Goal: Information Seeking & Learning: Compare options

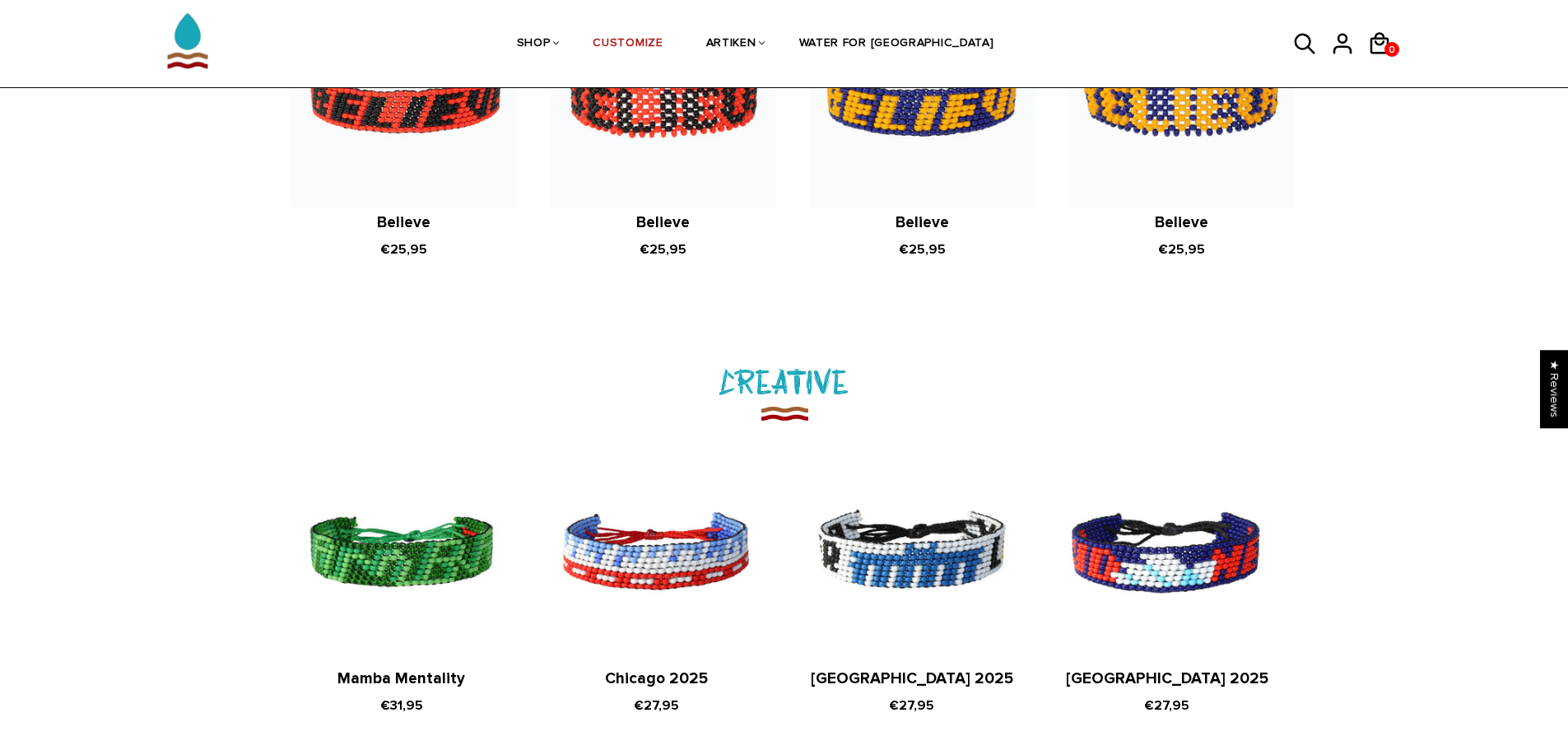
scroll to position [1811, 0]
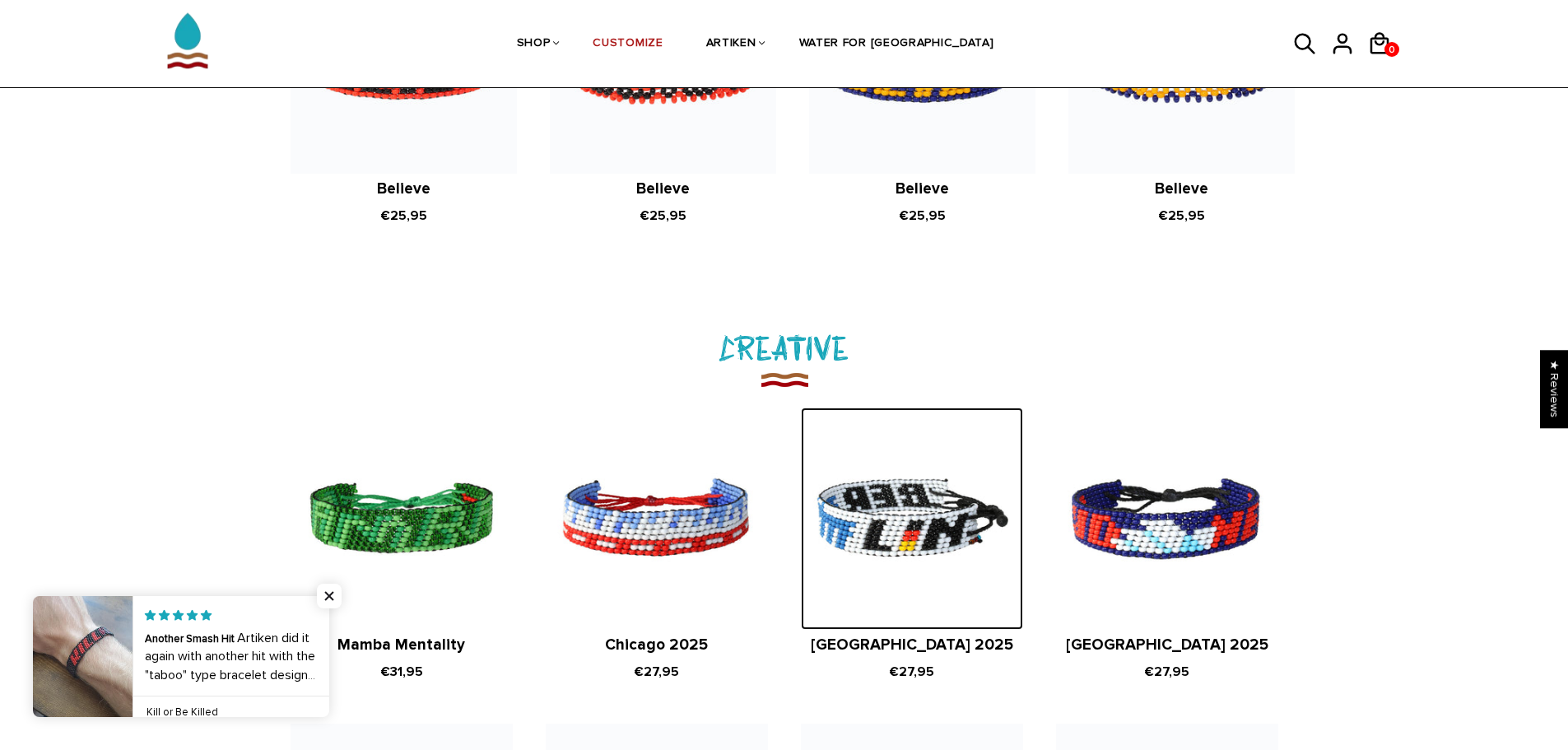
click at [913, 530] on img at bounding box center [912, 519] width 223 height 223
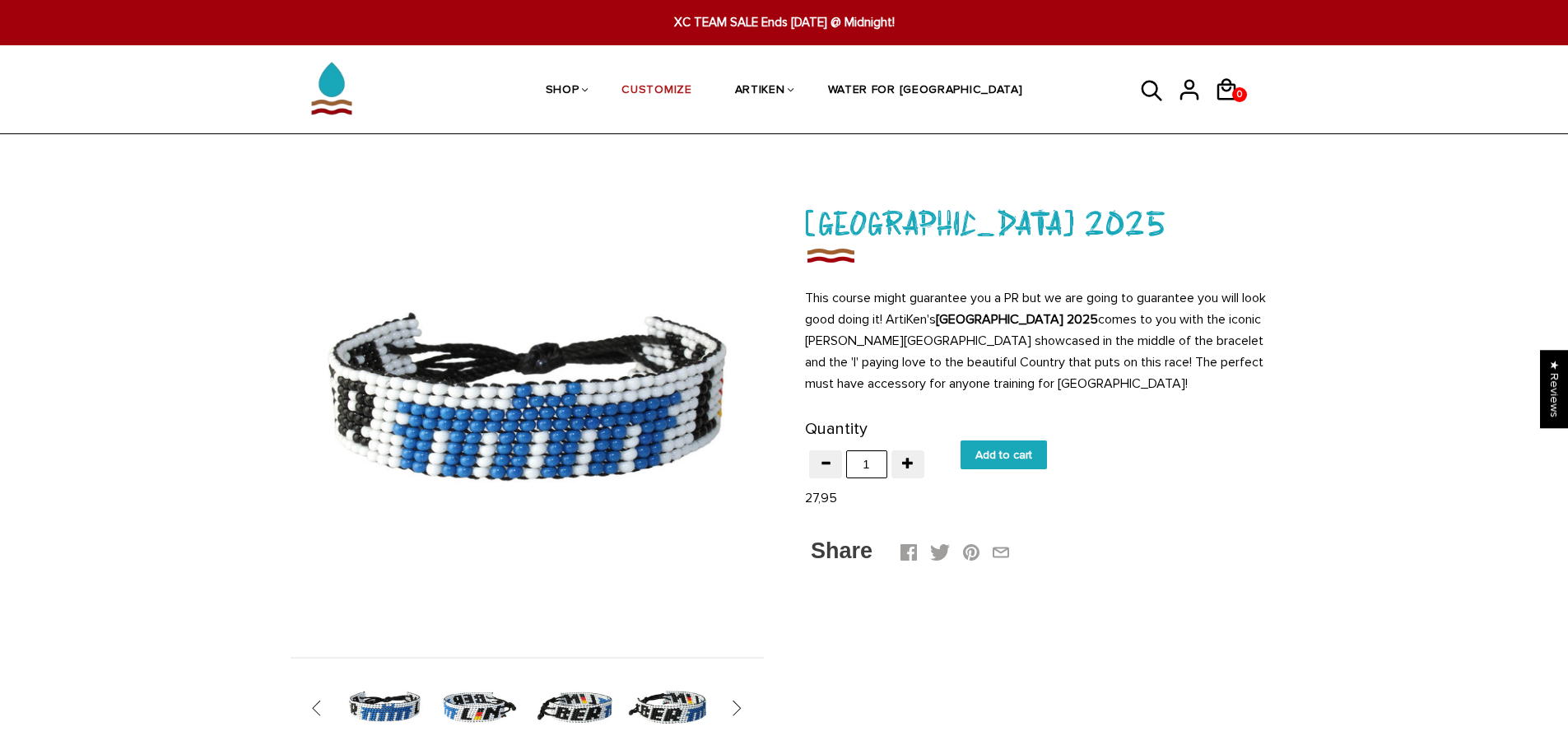
click at [479, 715] on img at bounding box center [479, 708] width 85 height 85
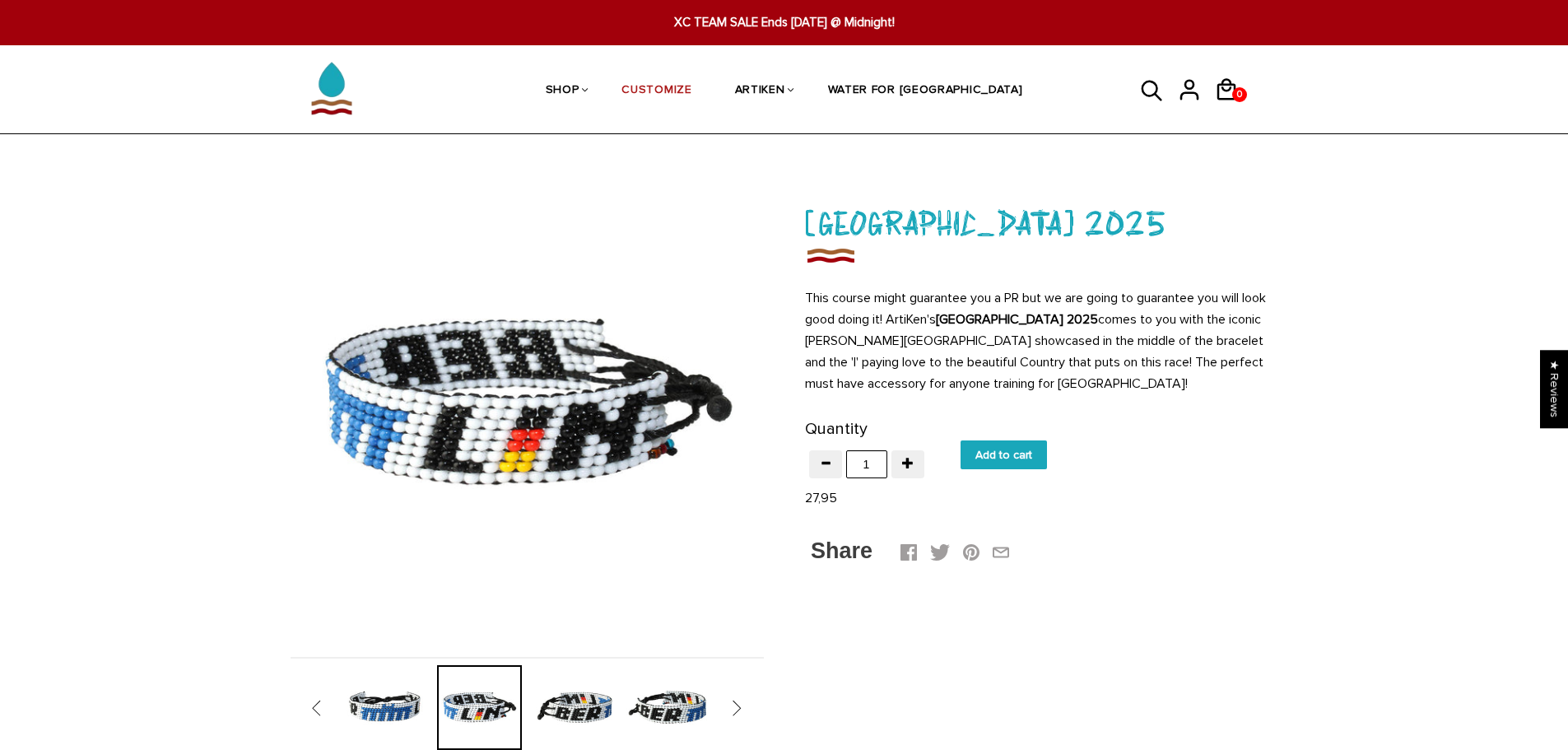
click at [561, 693] on img at bounding box center [574, 708] width 85 height 85
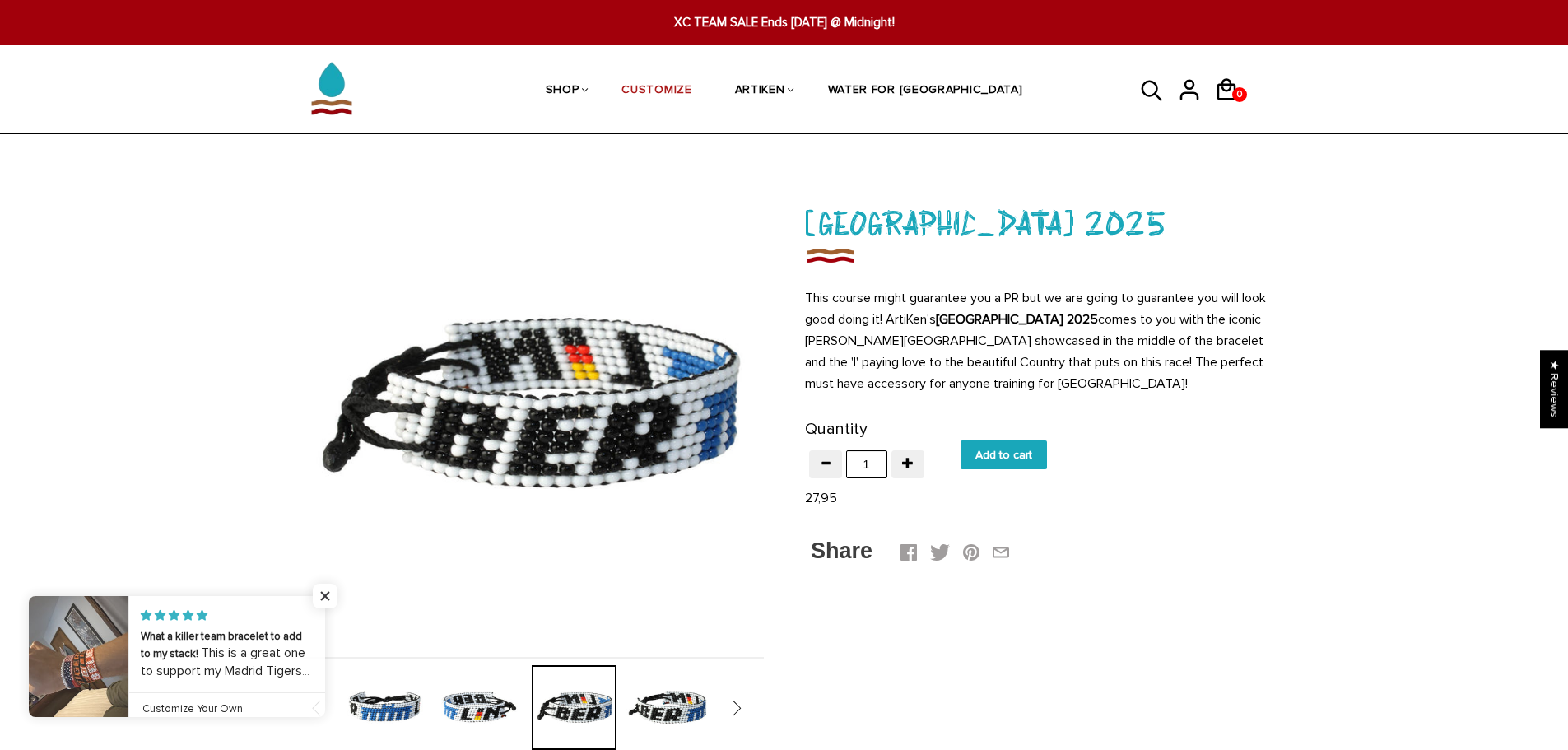
click at [679, 715] on img at bounding box center [669, 708] width 85 height 85
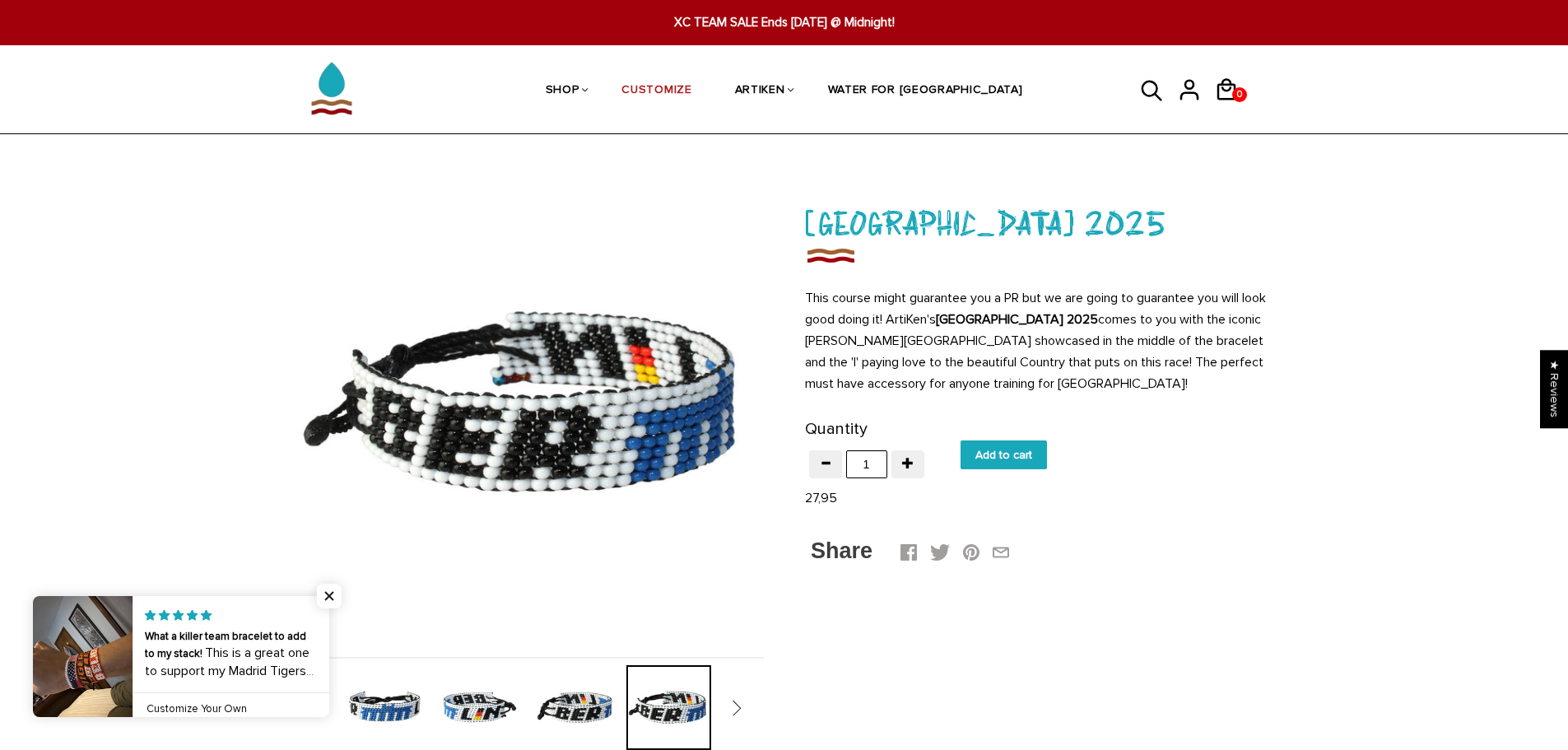
click at [738, 708] on span "" at bounding box center [729, 708] width 26 height 16
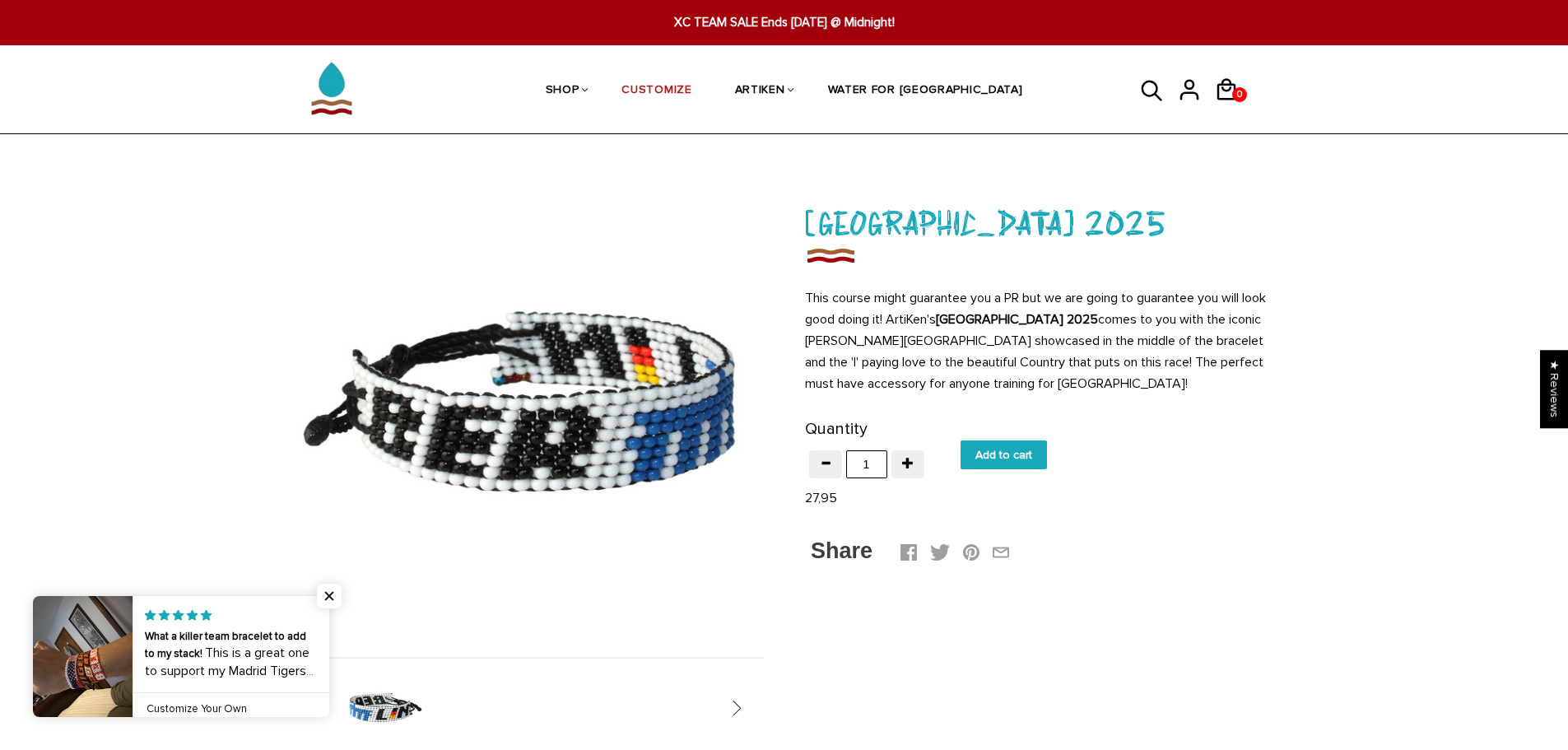
click at [379, 724] on img at bounding box center [385, 708] width 85 height 85
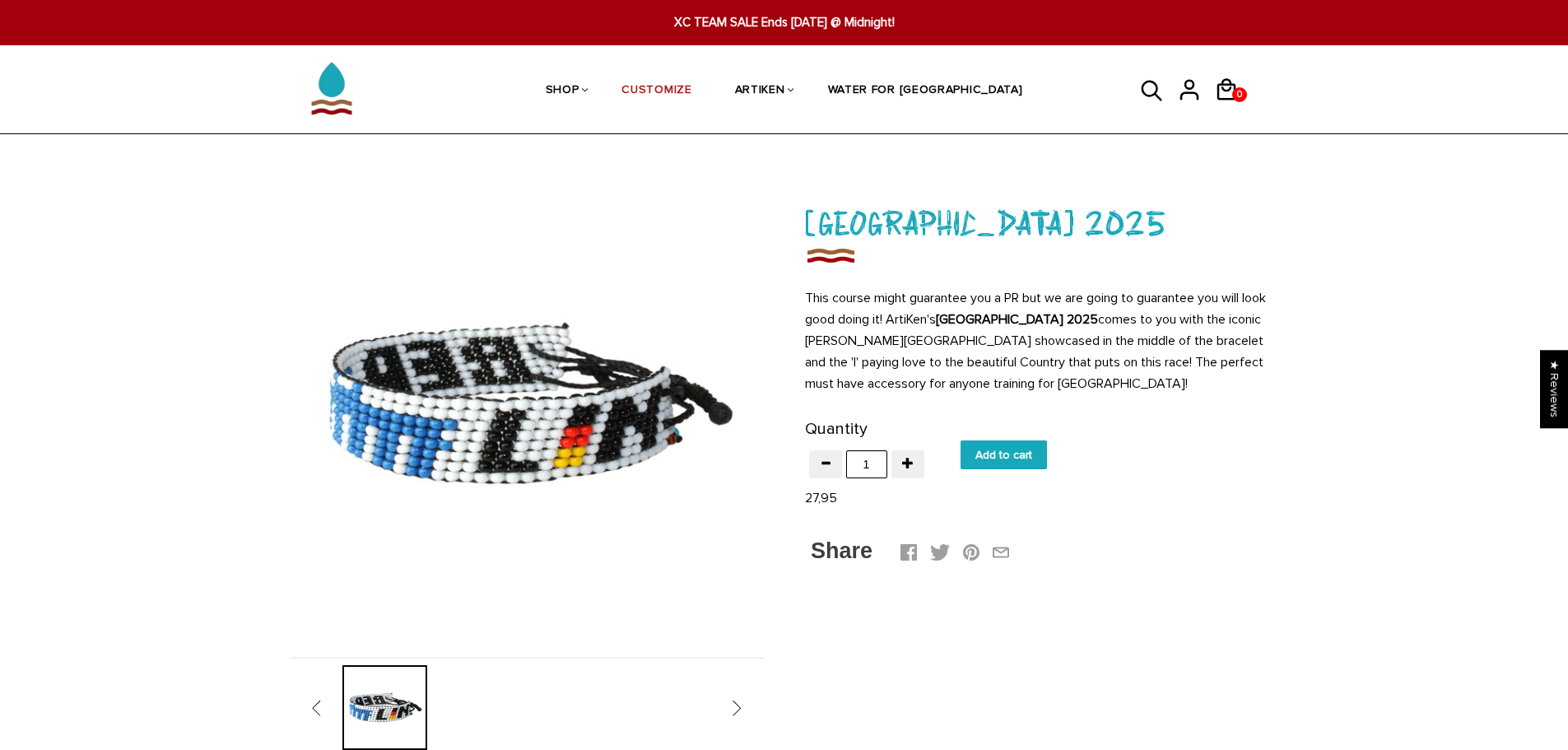
click at [607, 440] on img at bounding box center [527, 404] width 473 height 473
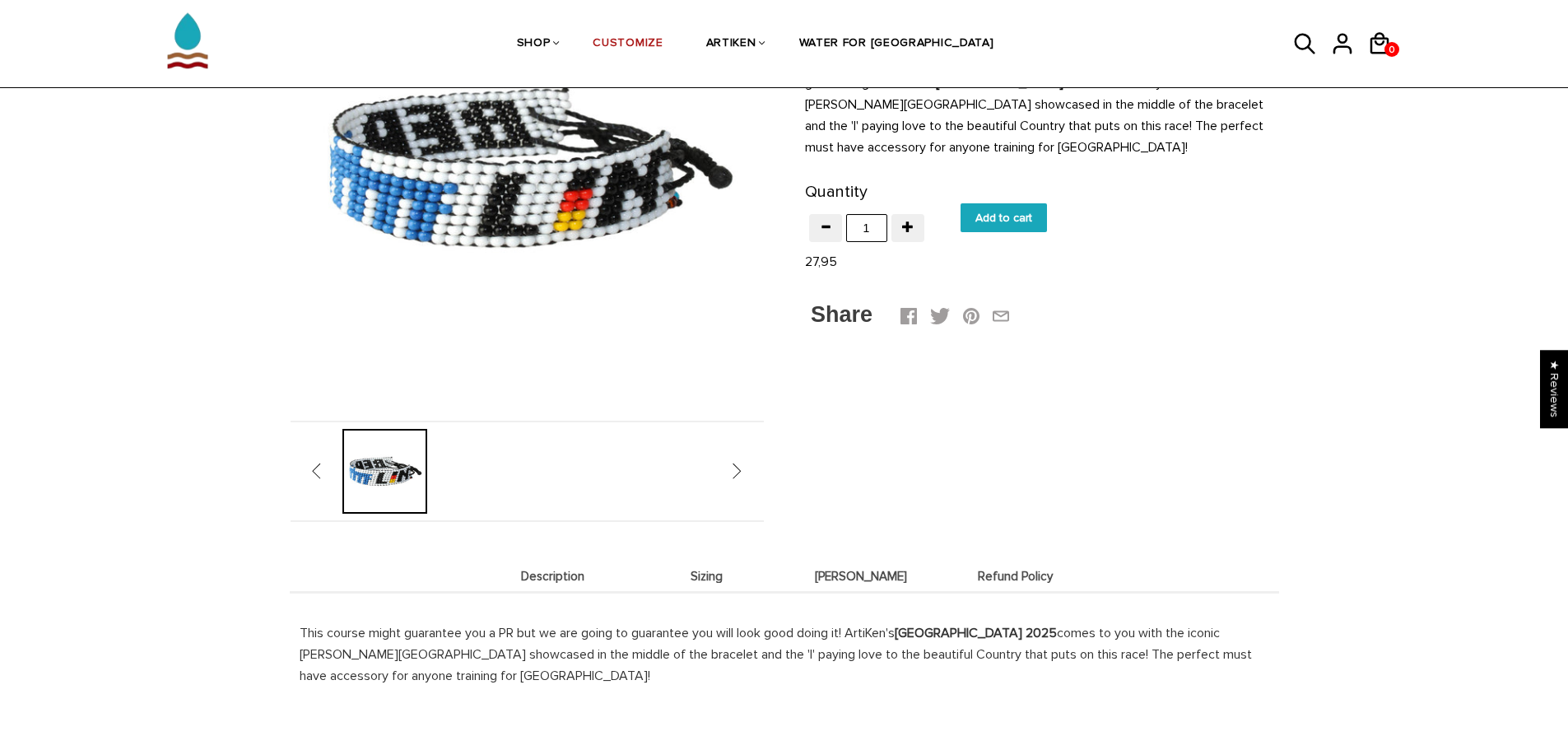
scroll to position [247, 0]
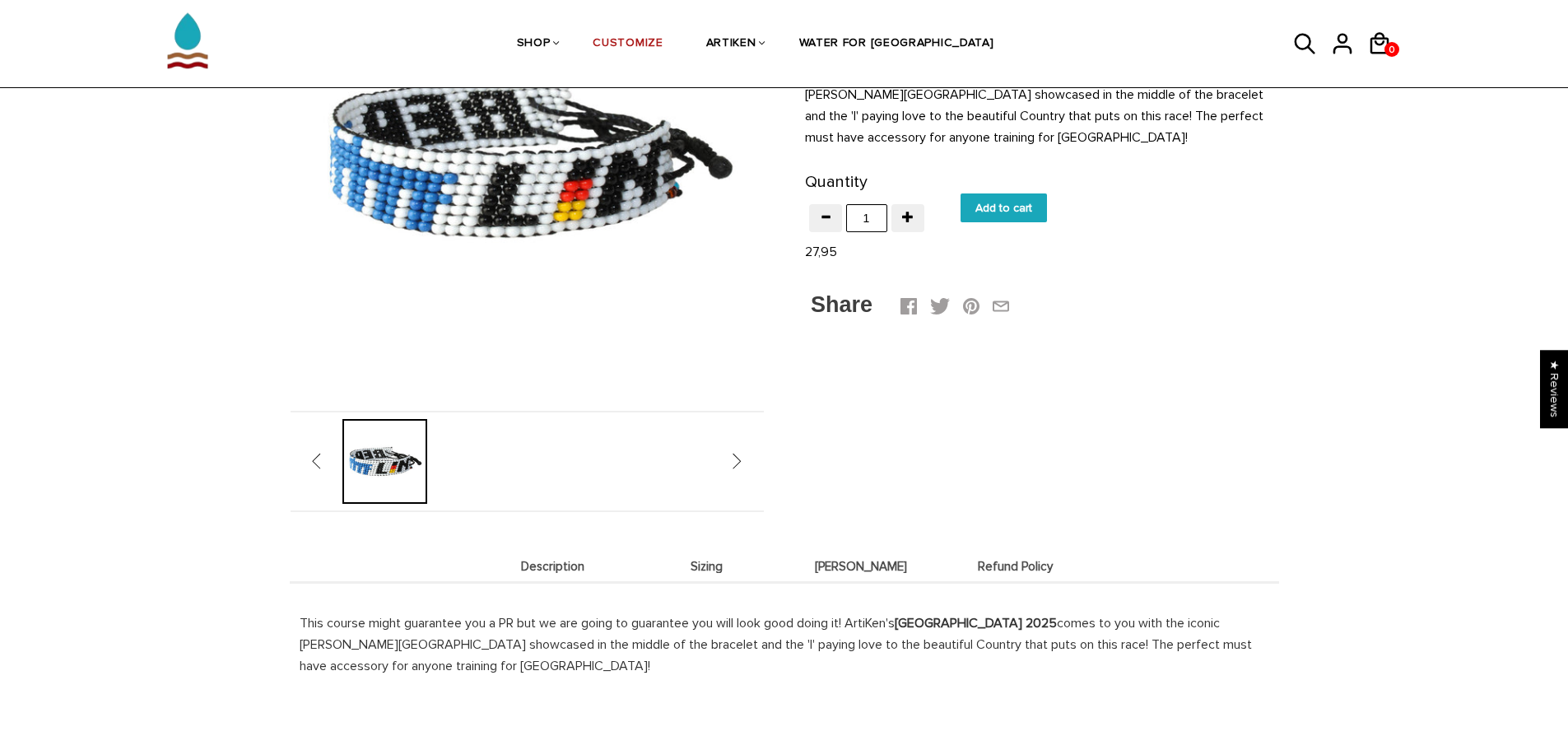
click at [384, 498] on div at bounding box center [385, 461] width 95 height 85
click at [319, 465] on span "" at bounding box center [324, 461] width 26 height 16
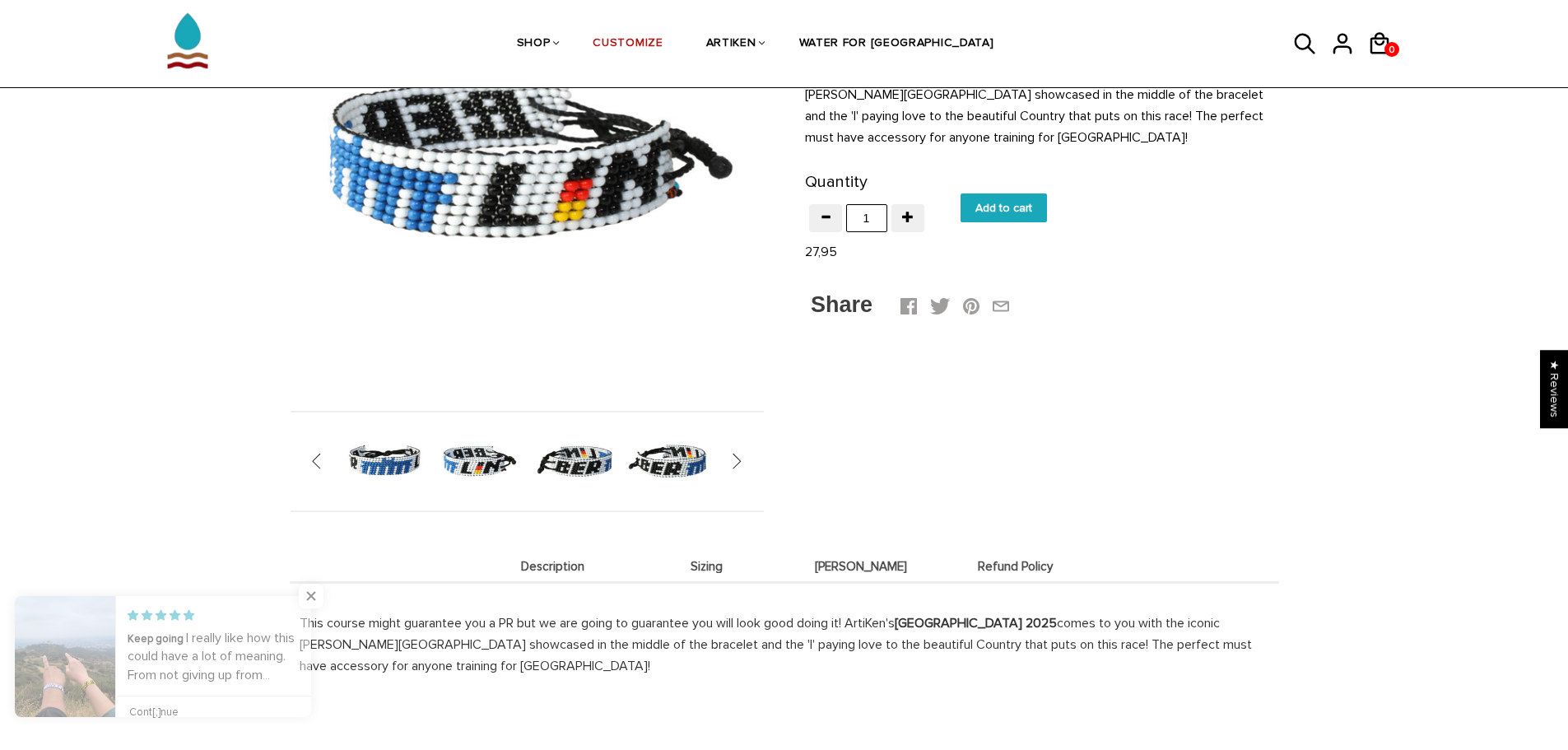
click at [368, 457] on img at bounding box center [385, 461] width 85 height 85
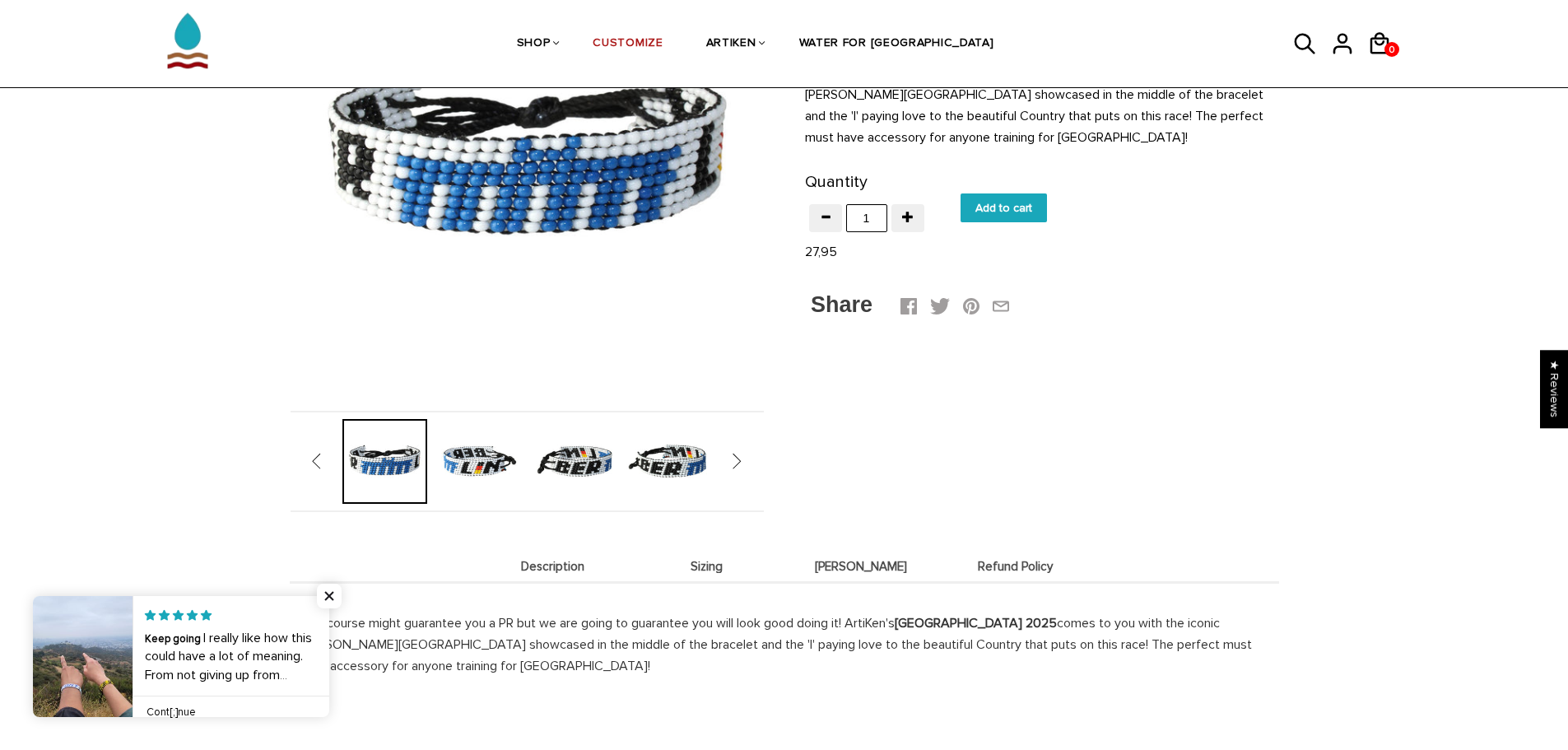
click at [473, 459] on img at bounding box center [479, 461] width 85 height 85
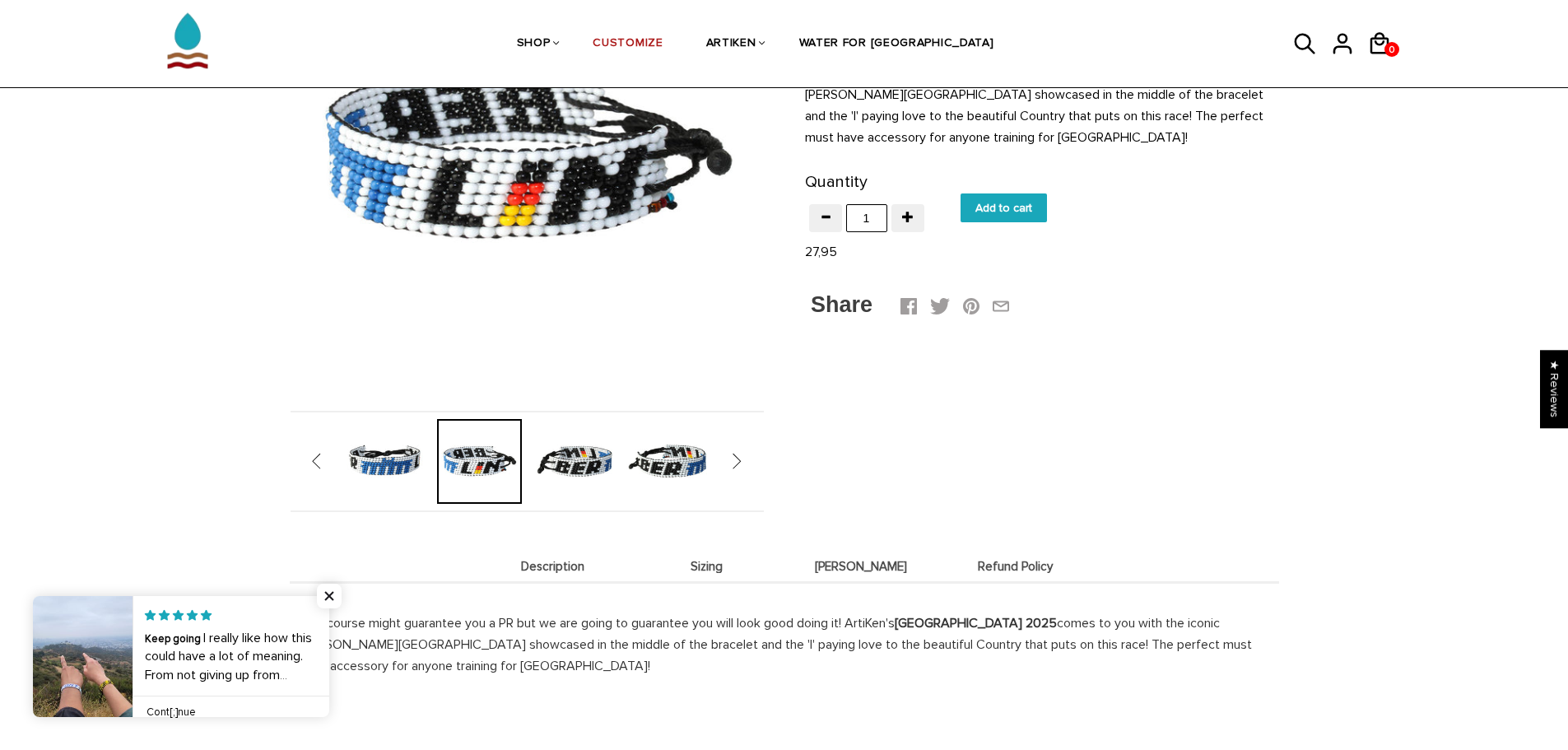
click at [552, 453] on img at bounding box center [574, 461] width 85 height 85
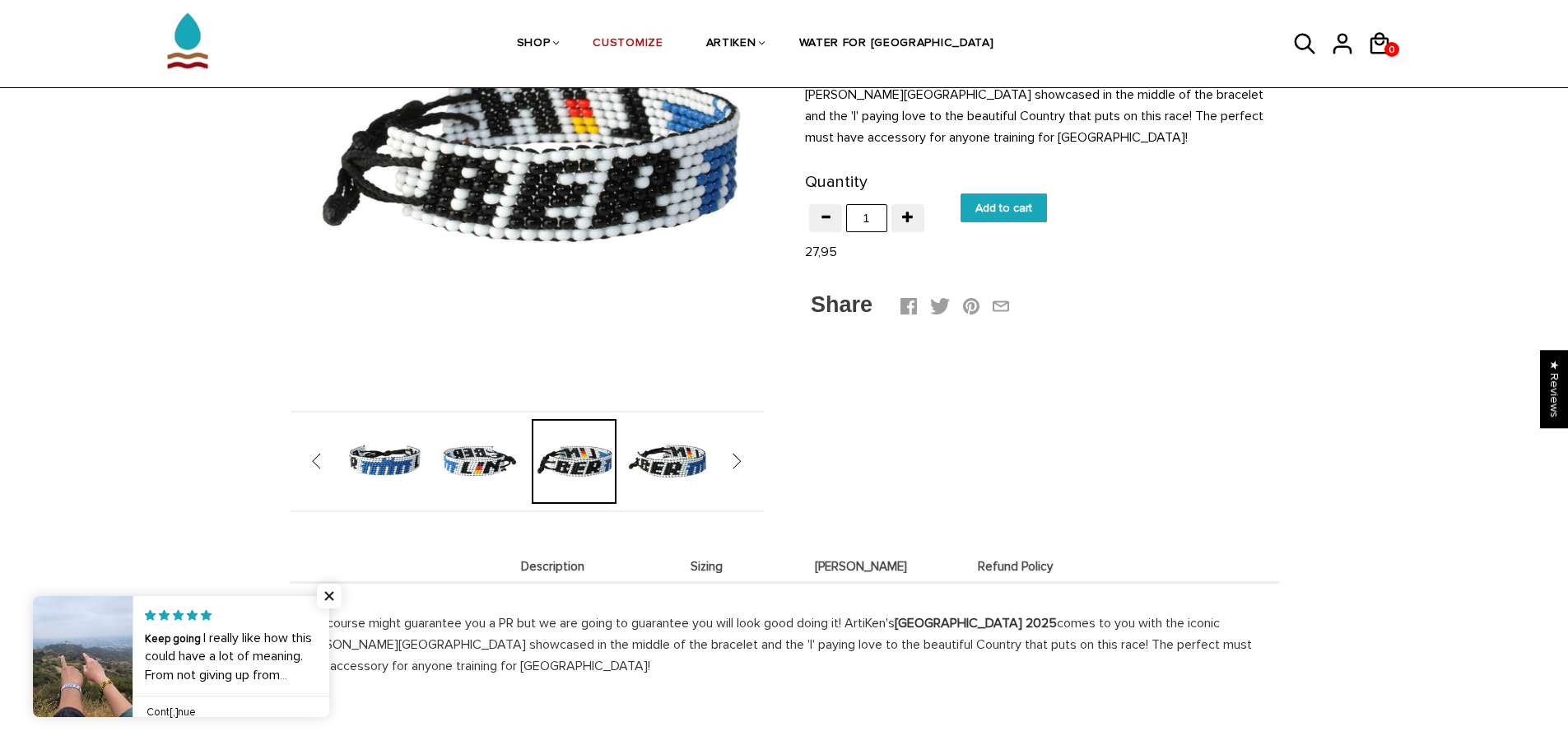
click at [645, 453] on img at bounding box center [669, 461] width 85 height 85
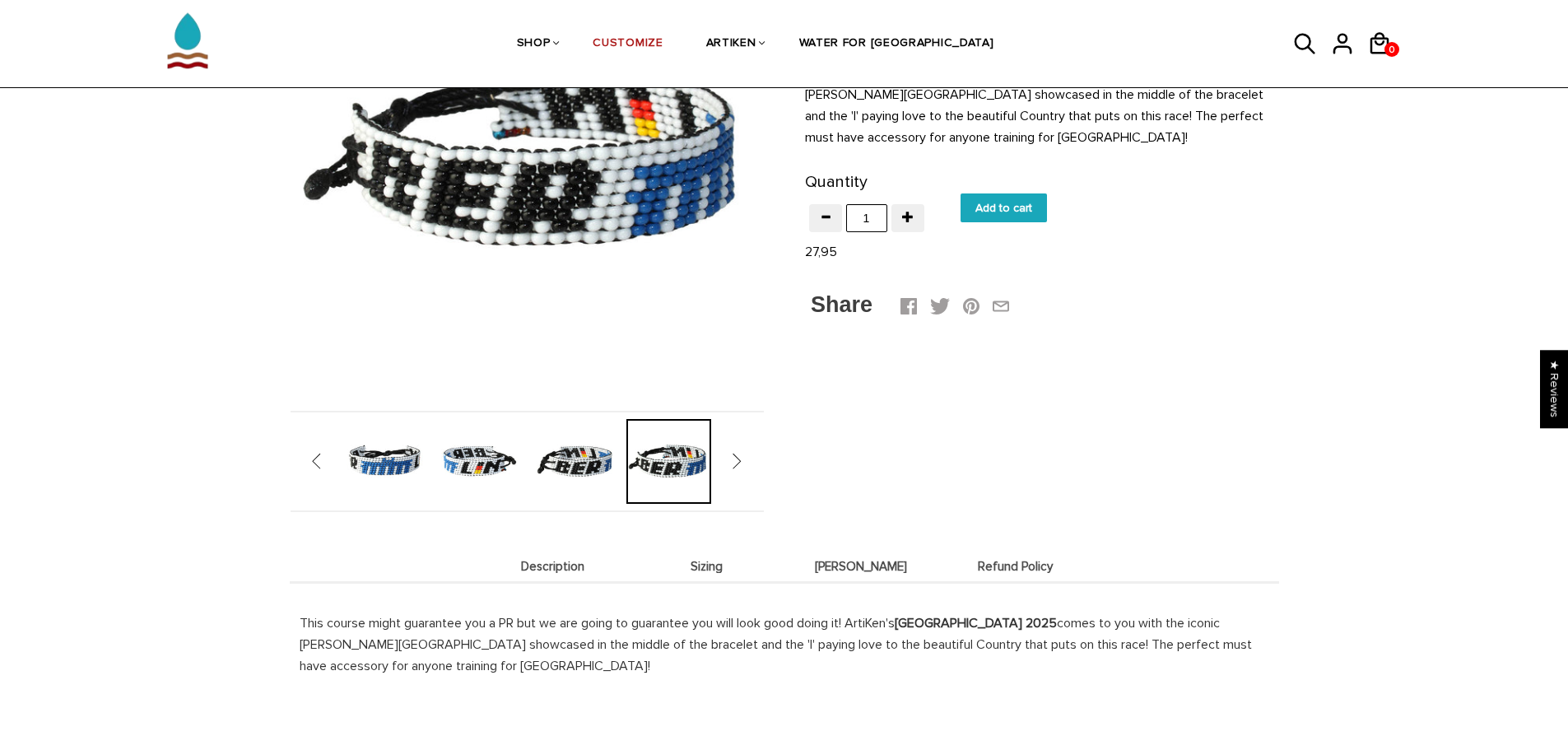
click at [477, 471] on img at bounding box center [479, 461] width 85 height 85
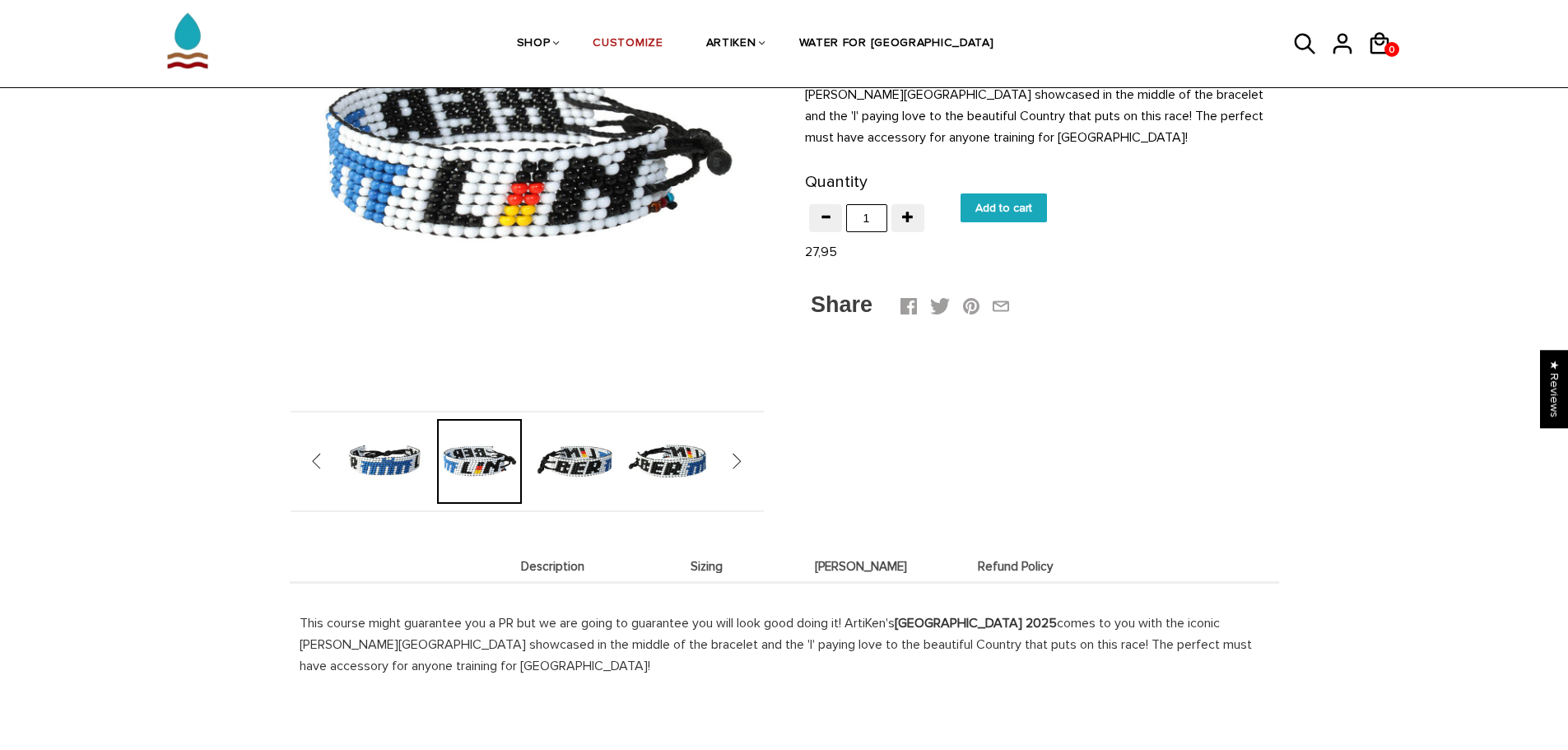
click at [390, 480] on img at bounding box center [385, 461] width 85 height 85
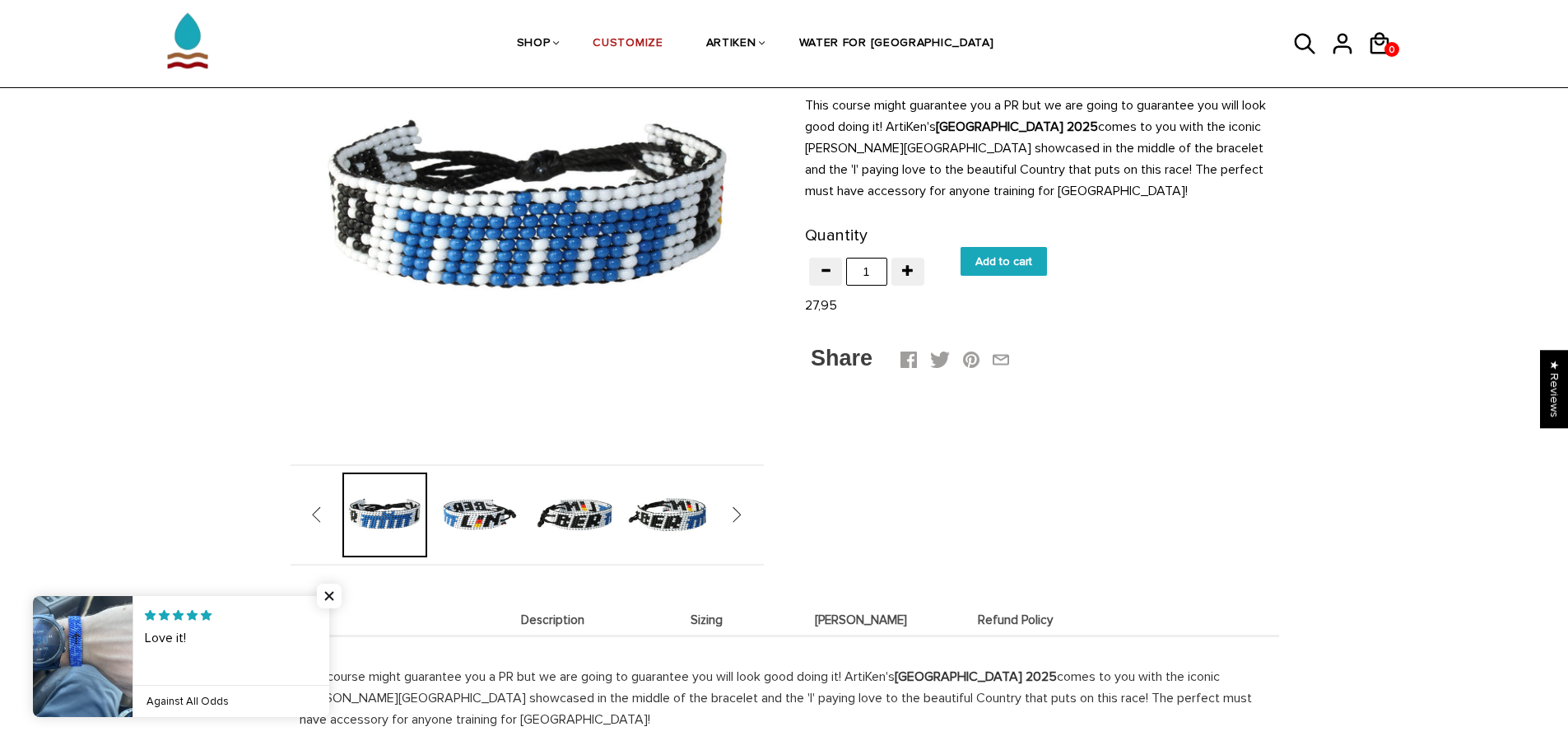
scroll to position [165, 0]
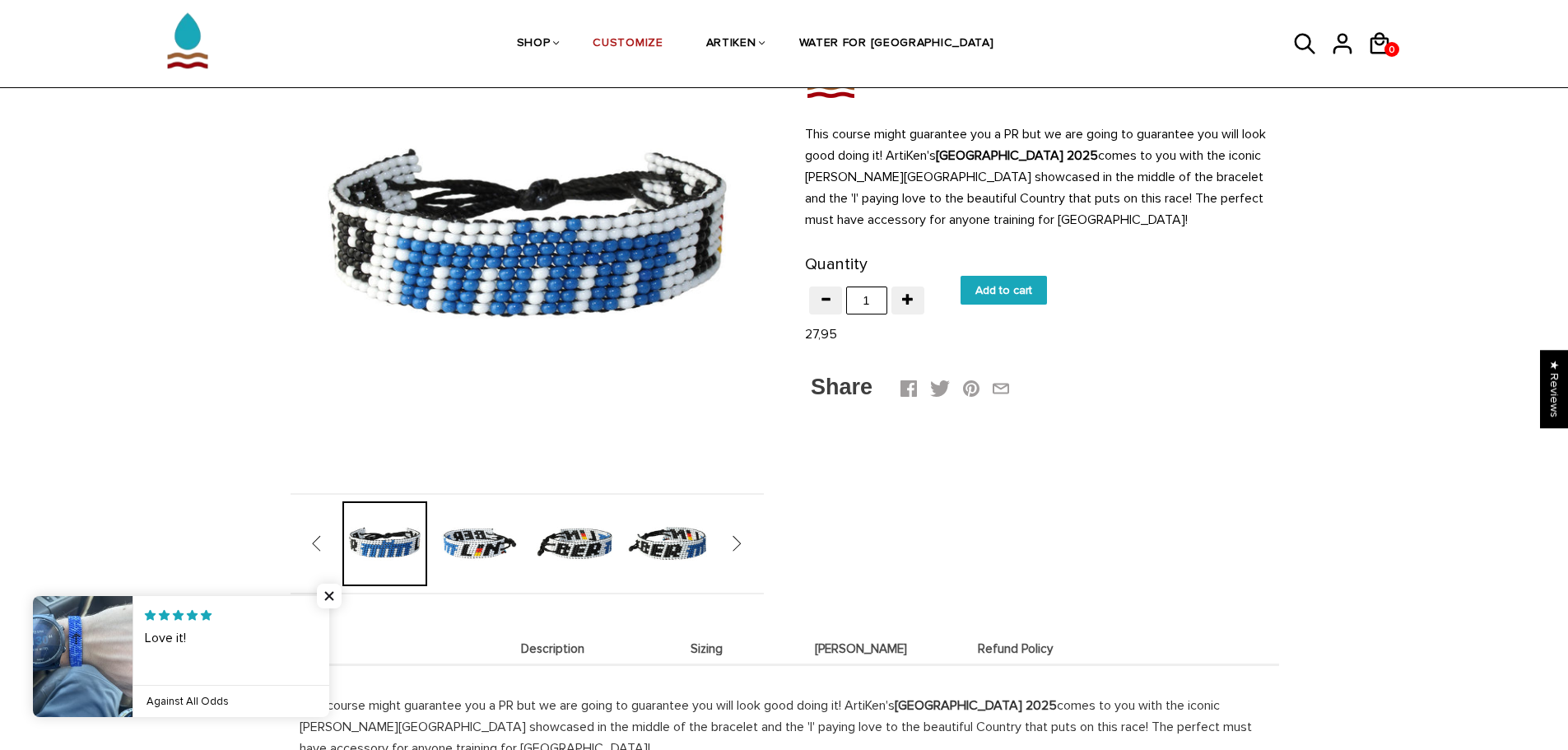
click at [329, 646] on link at bounding box center [329, 656] width 0 height 121
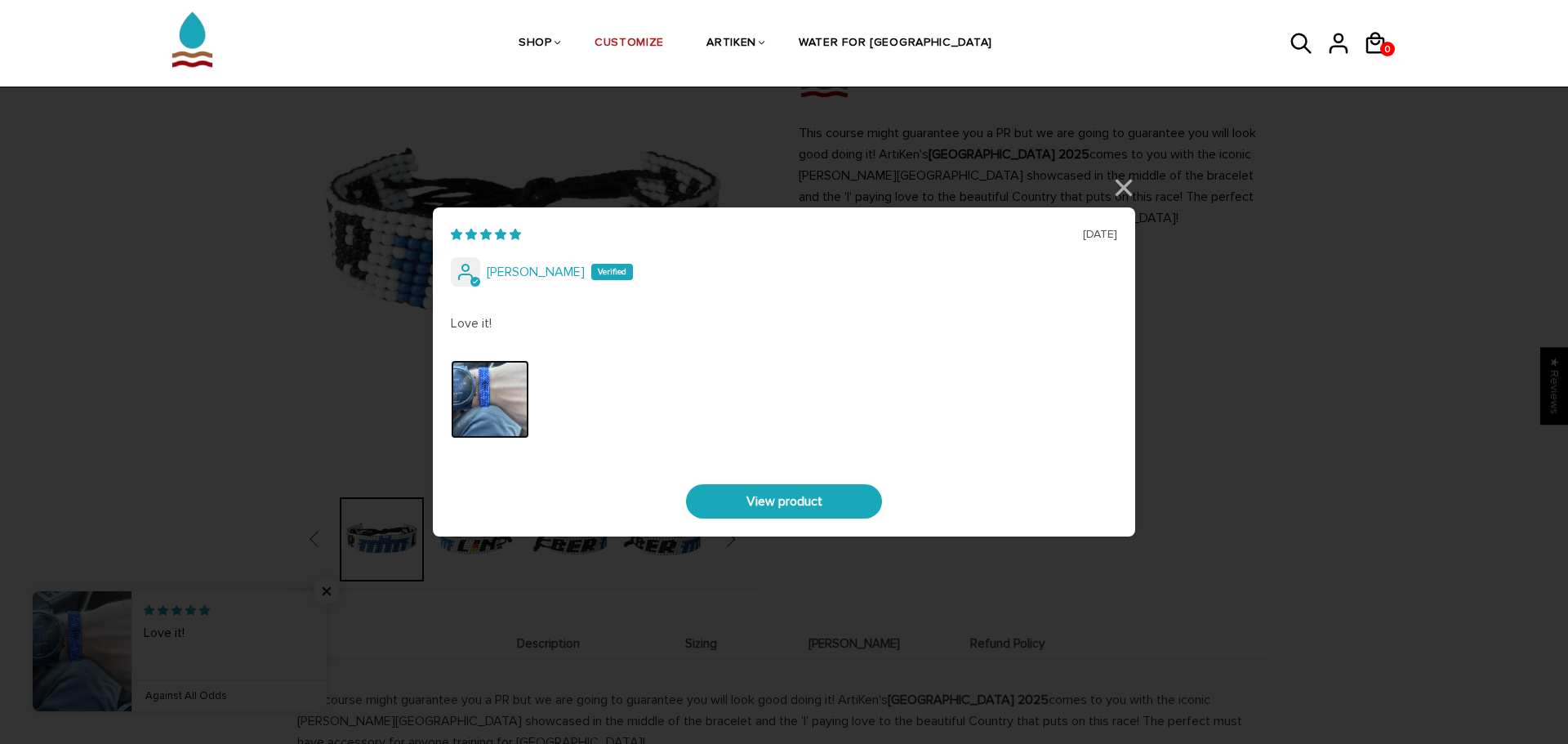
click at [475, 404] on img "Link to user picture 0" at bounding box center [490, 400] width 79 height 79
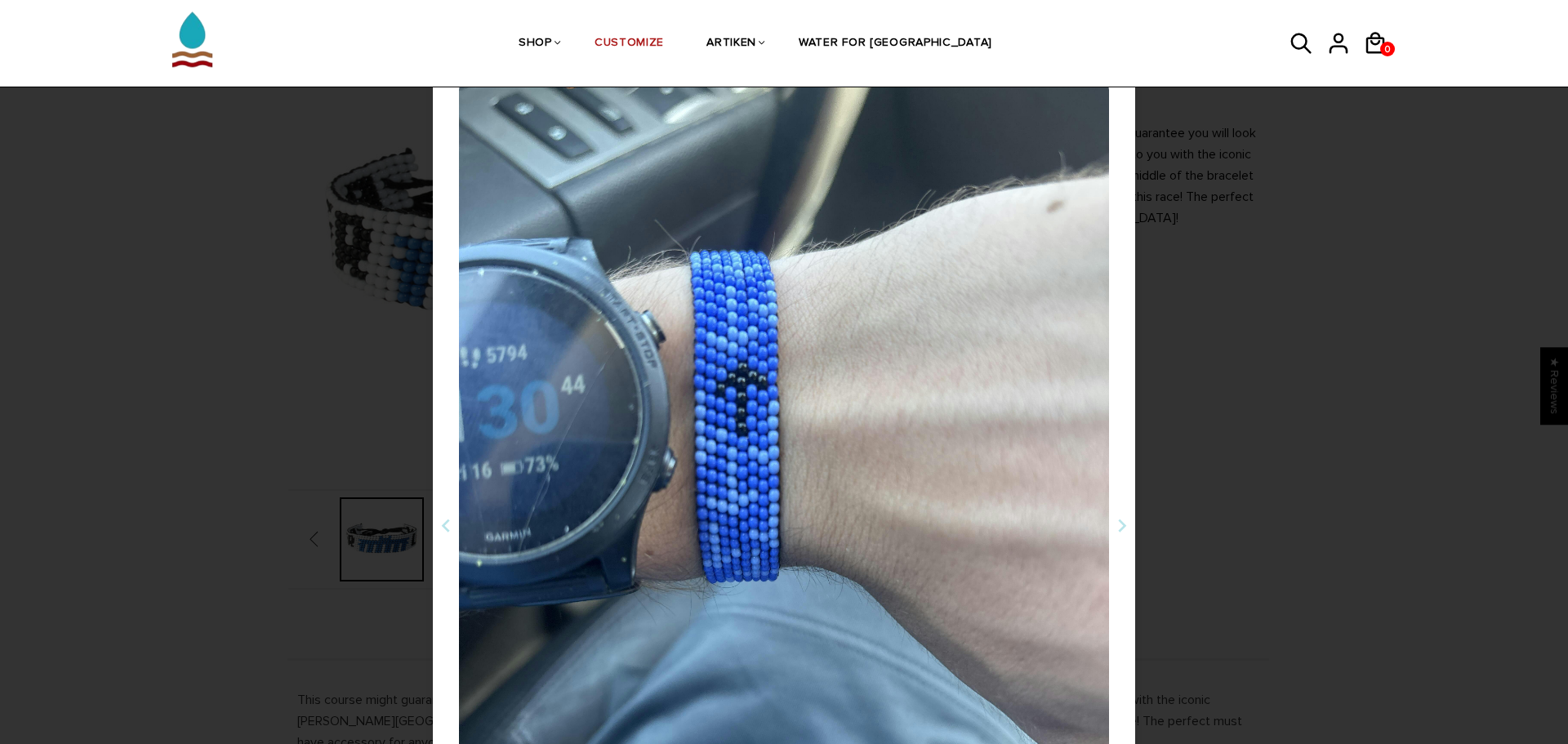
click at [1273, 373] on div "05/16/2025 Landyn Peterson Love it! View product × Back Loading... Loading..." at bounding box center [784, 372] width 1568 height 744
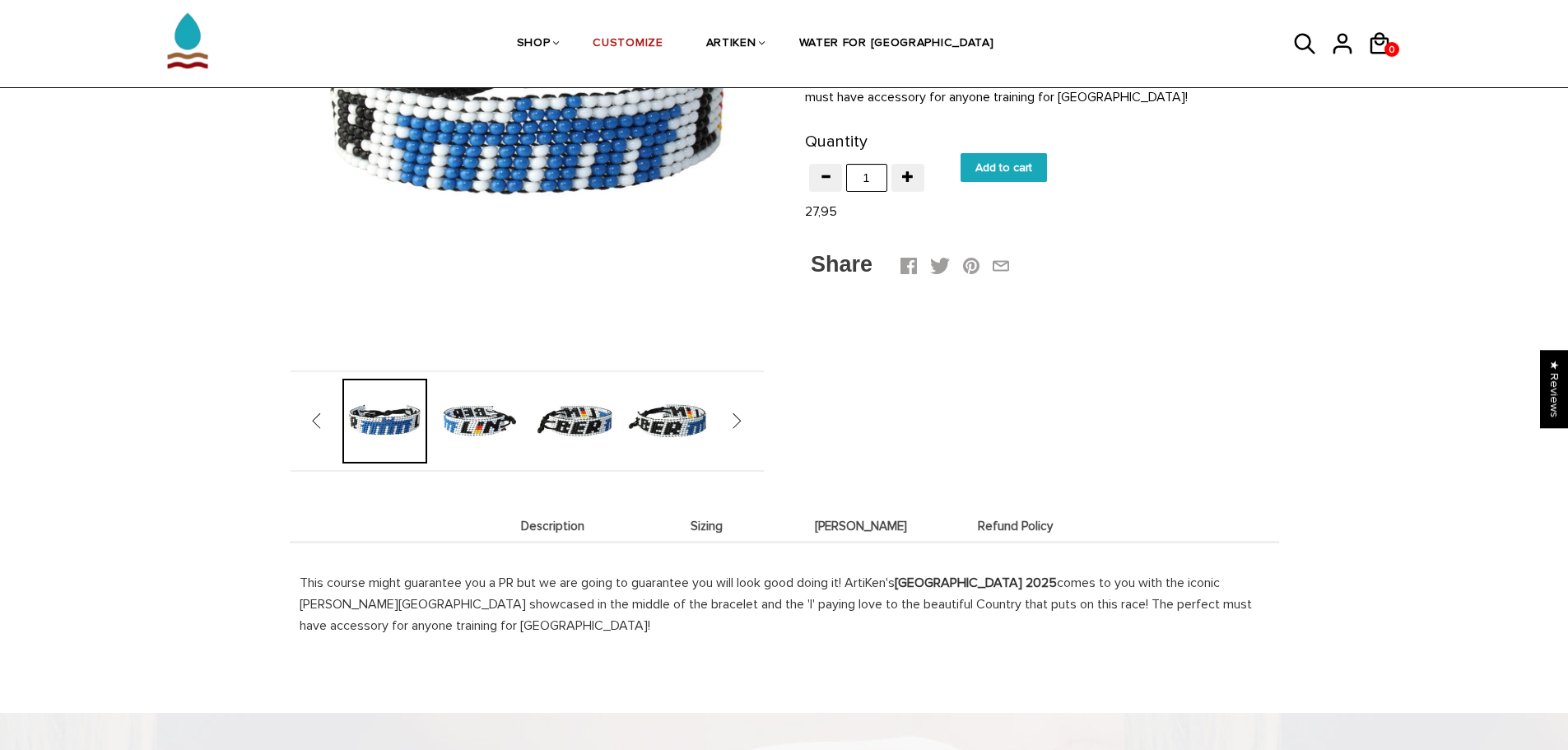
scroll to position [247, 0]
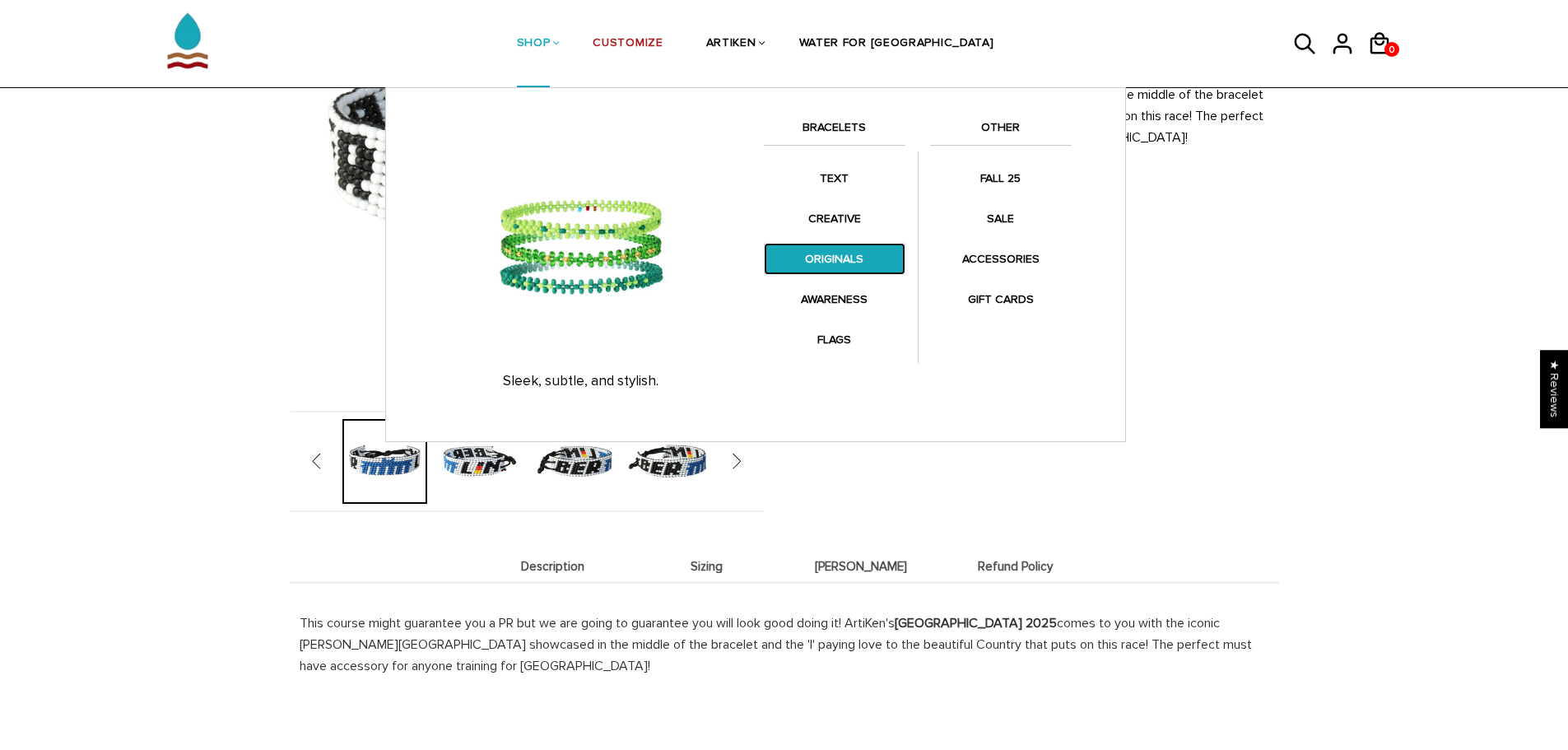
click at [807, 258] on link "ORIGINALS" at bounding box center [834, 258] width 142 height 32
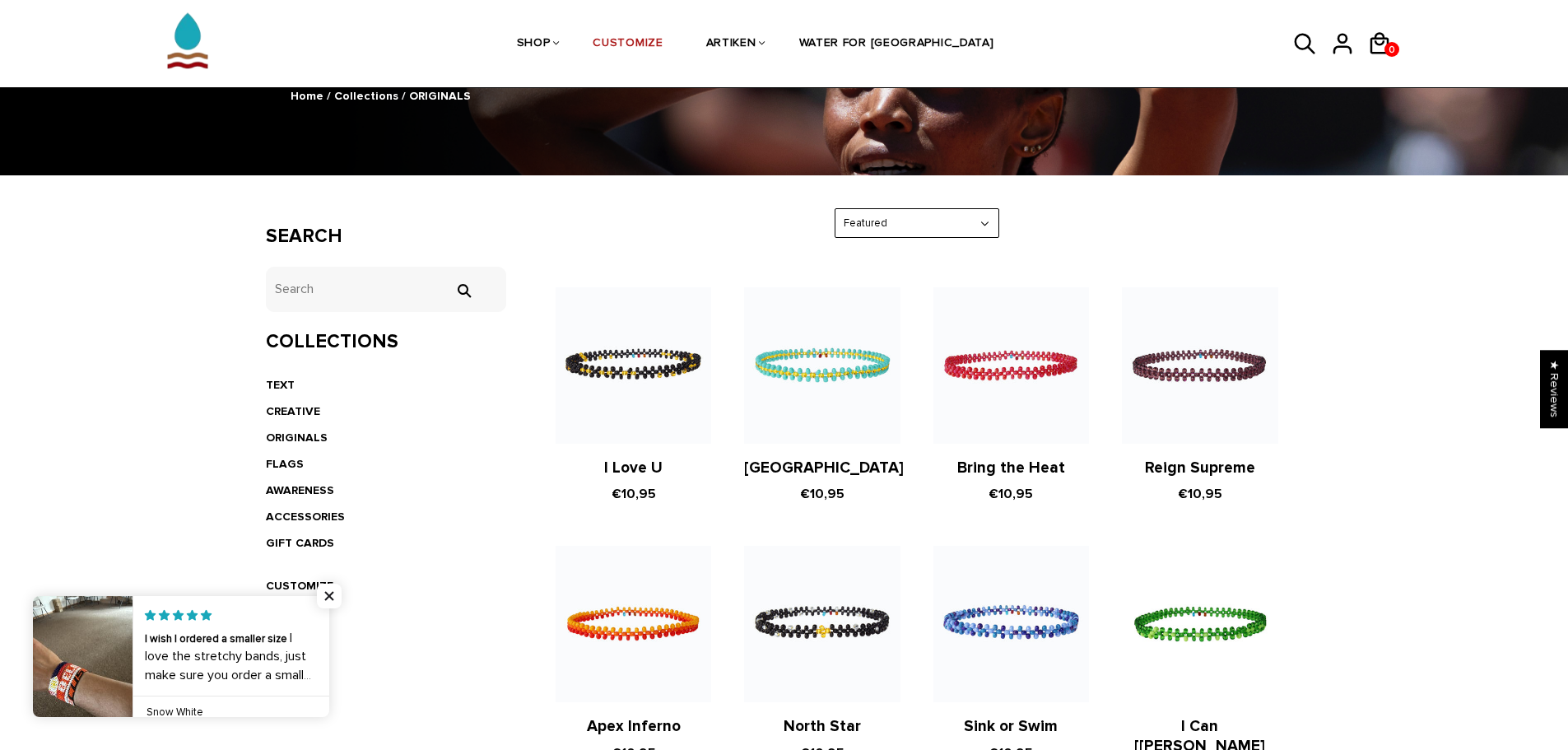
scroll to position [165, 0]
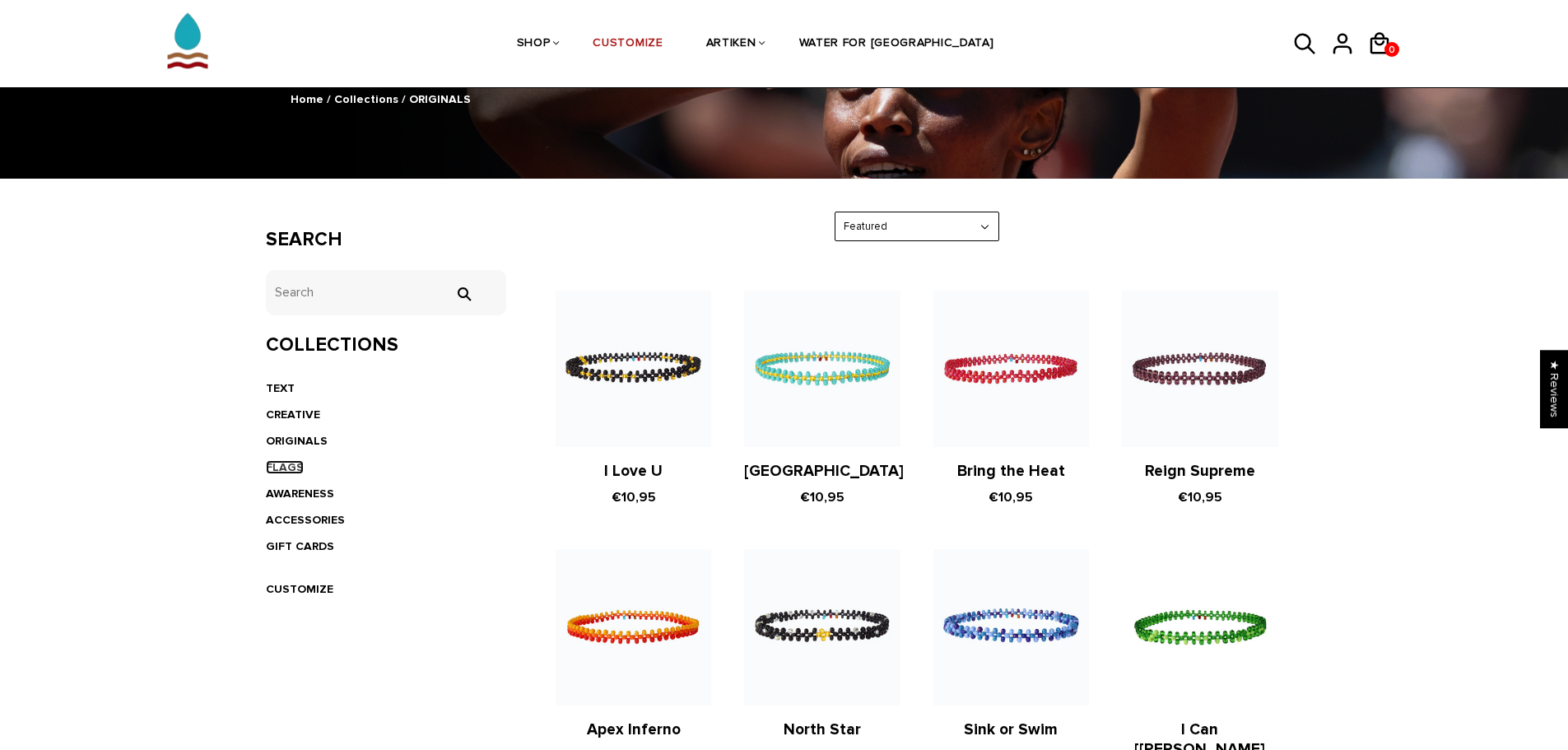
click at [277, 463] on link "FLAGS" at bounding box center [285, 467] width 38 height 14
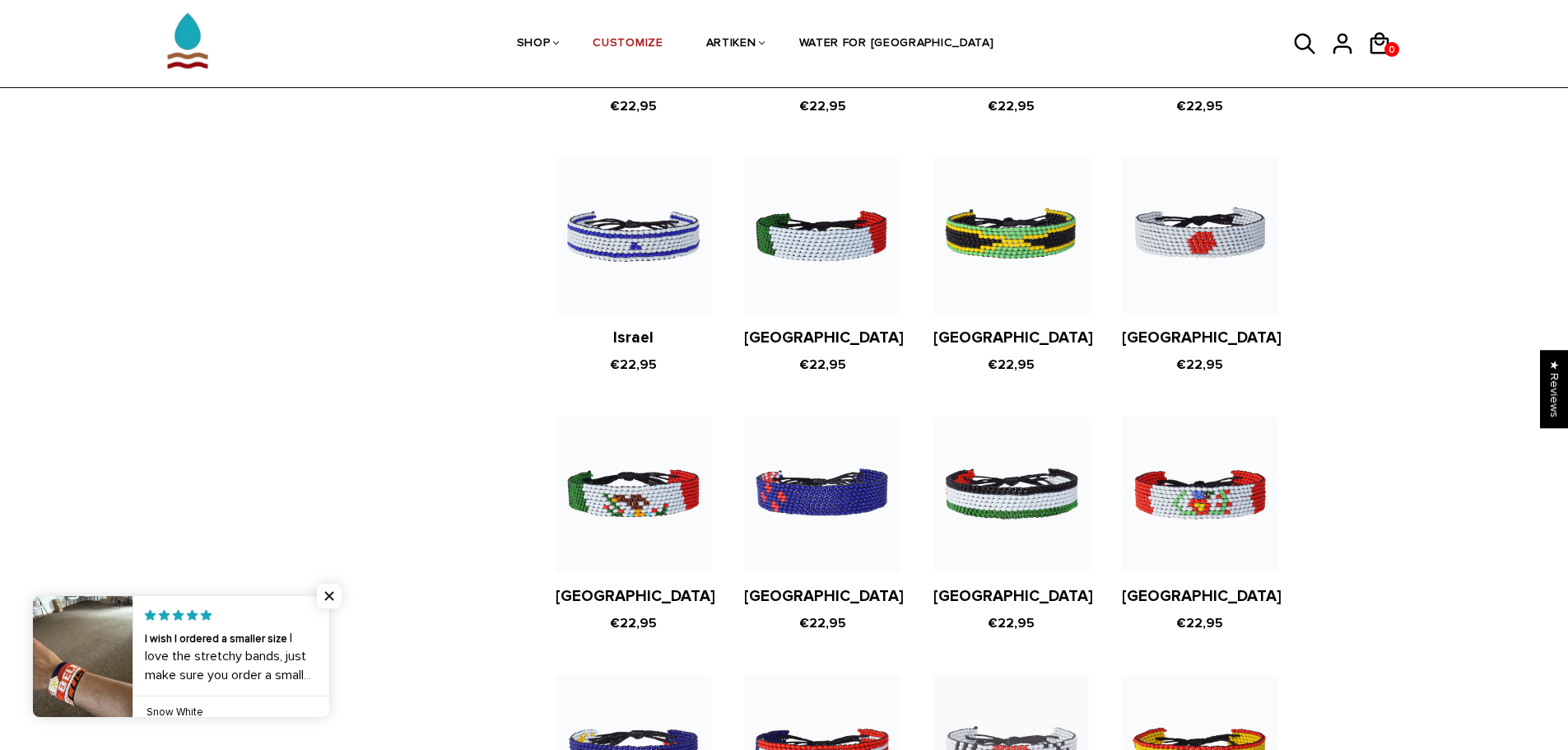
scroll to position [2963, 0]
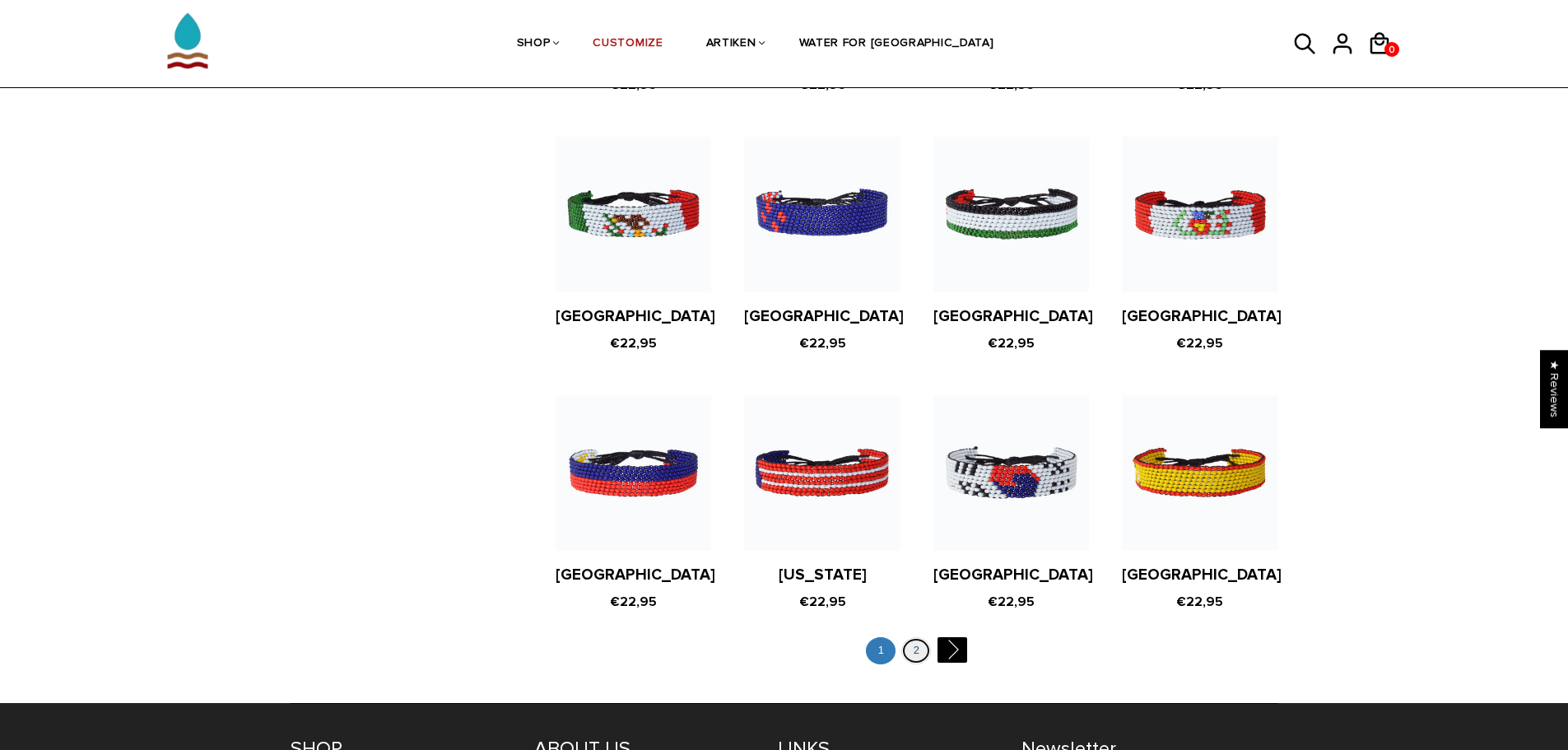
click at [909, 637] on link "2" at bounding box center [916, 650] width 29 height 27
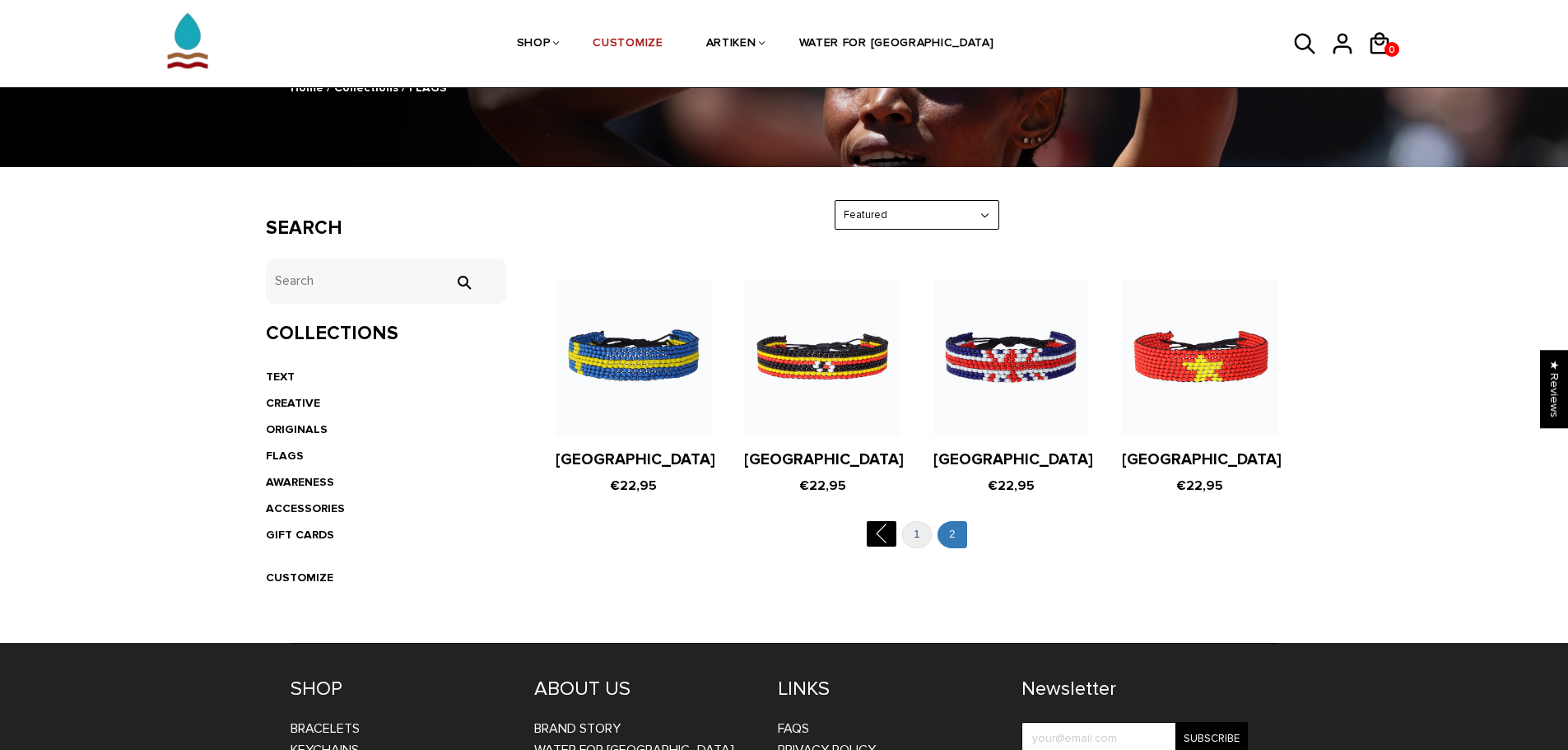
scroll to position [167, 0]
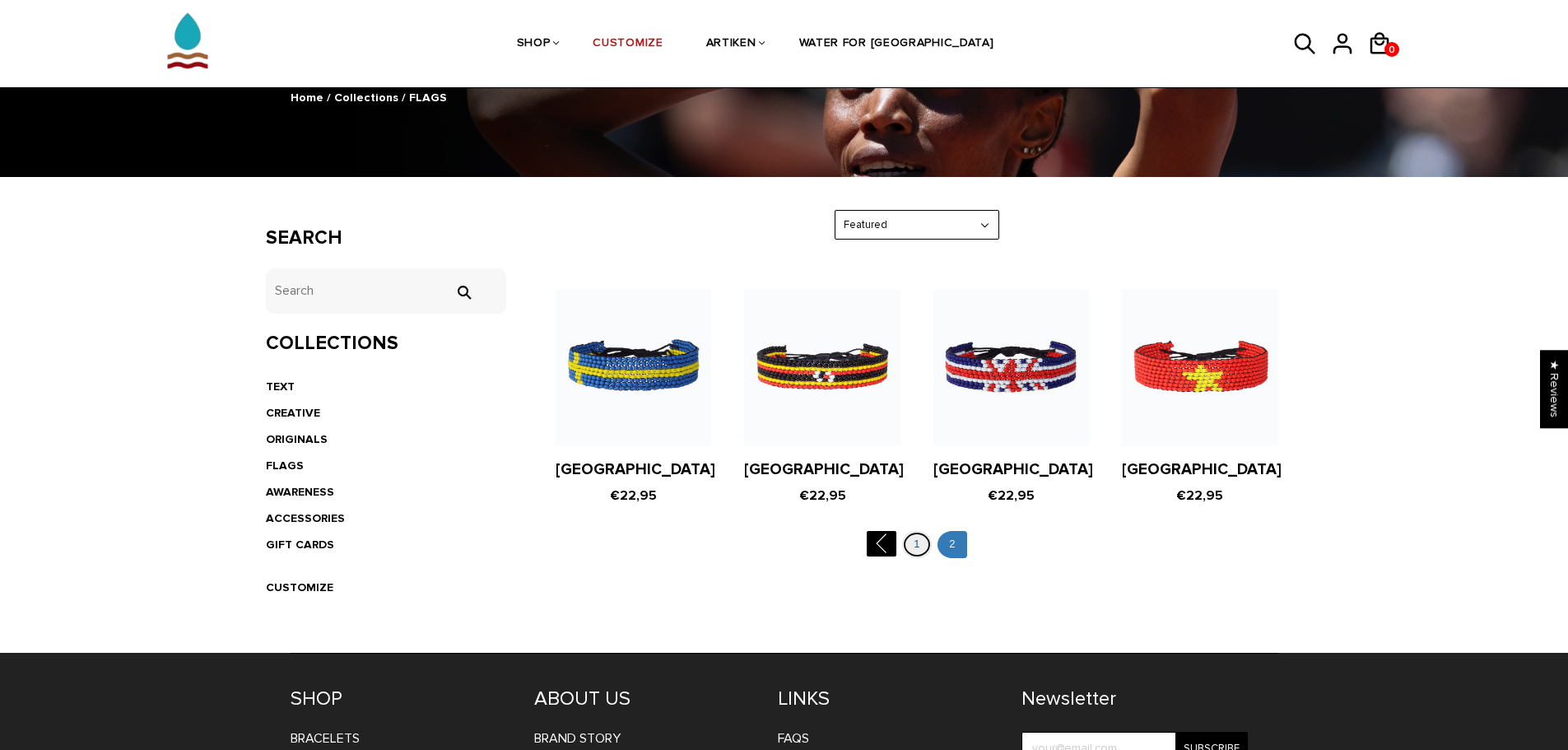
click at [910, 548] on link "1" at bounding box center [916, 544] width 29 height 27
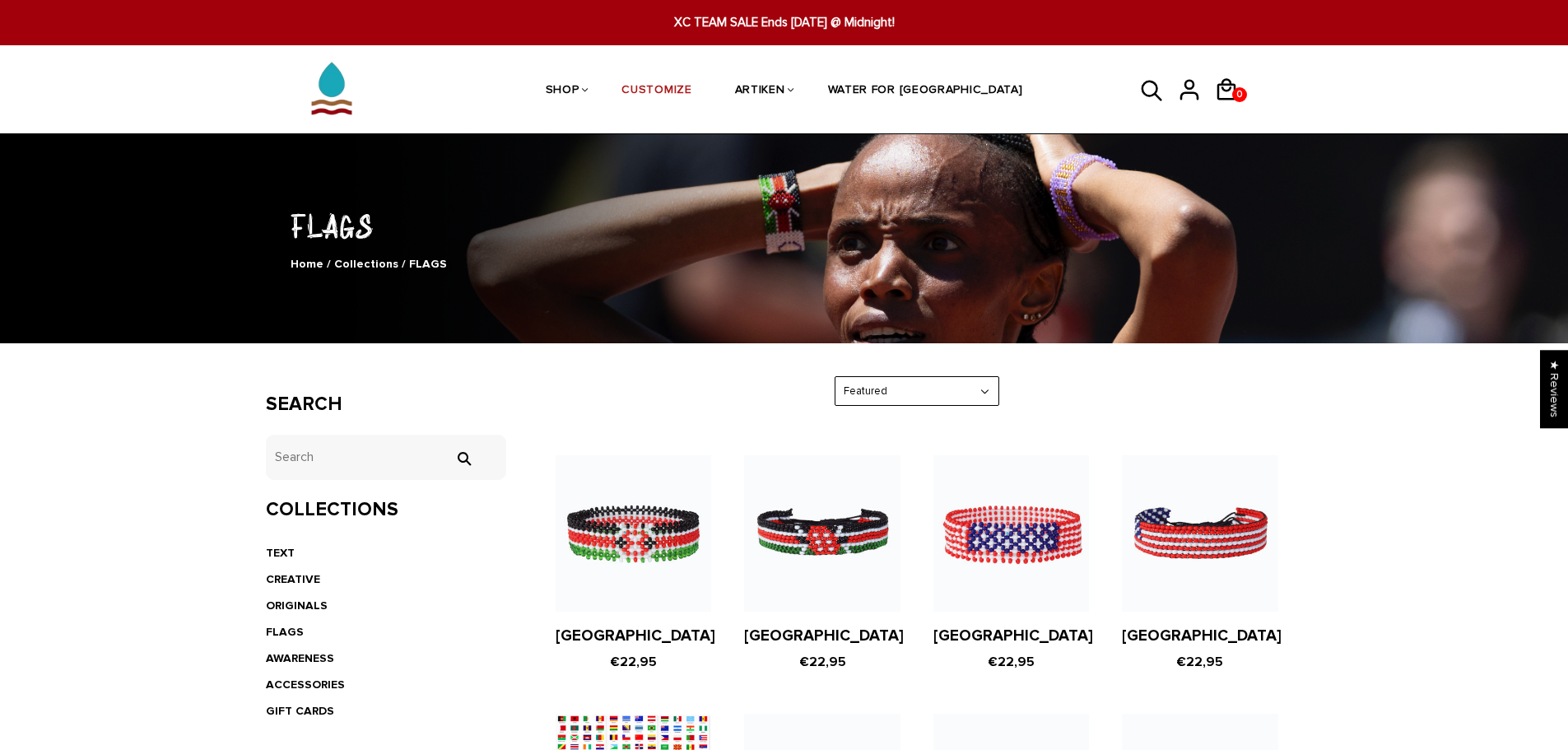
click at [834, 533] on figure at bounding box center [822, 533] width 155 height 155
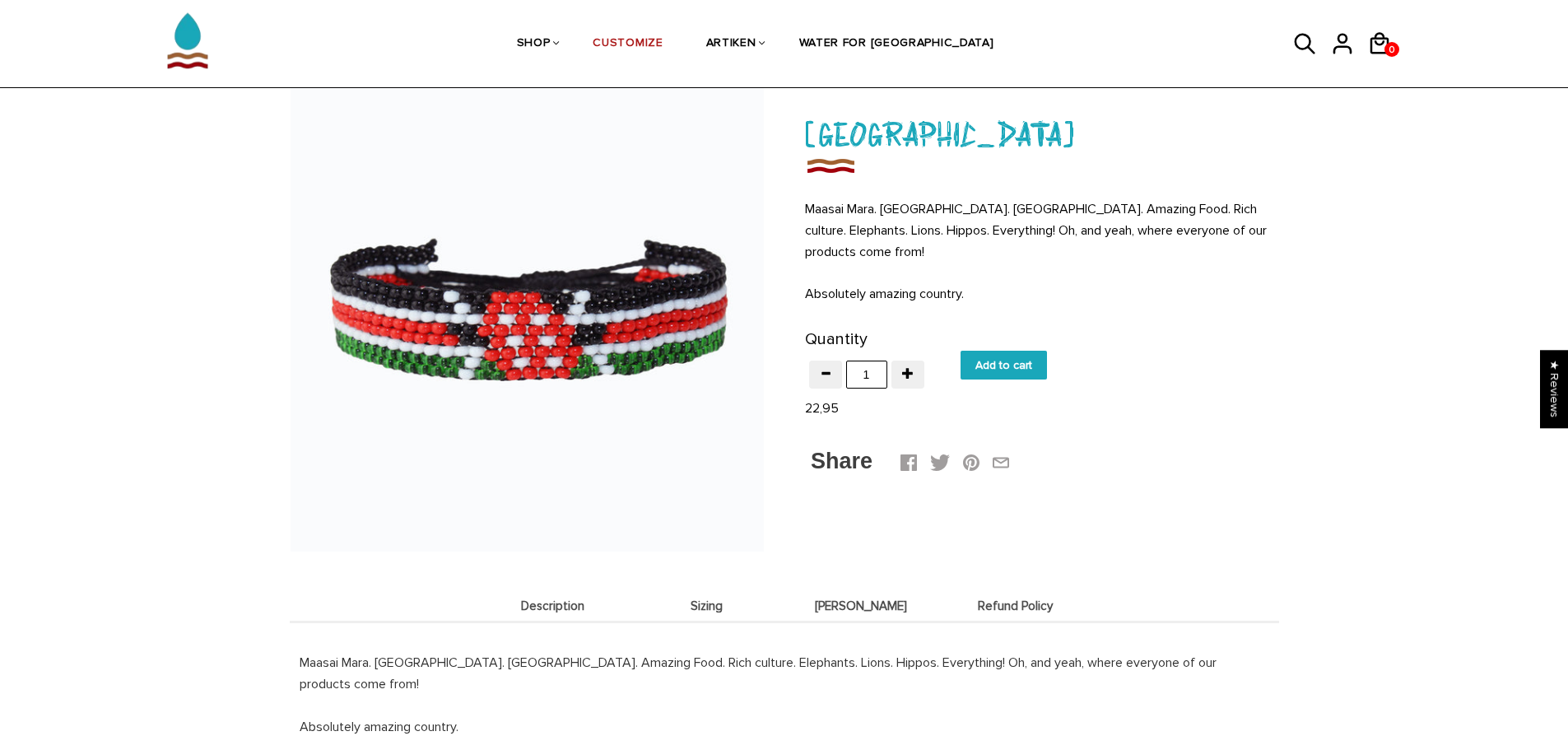
scroll to position [82, 0]
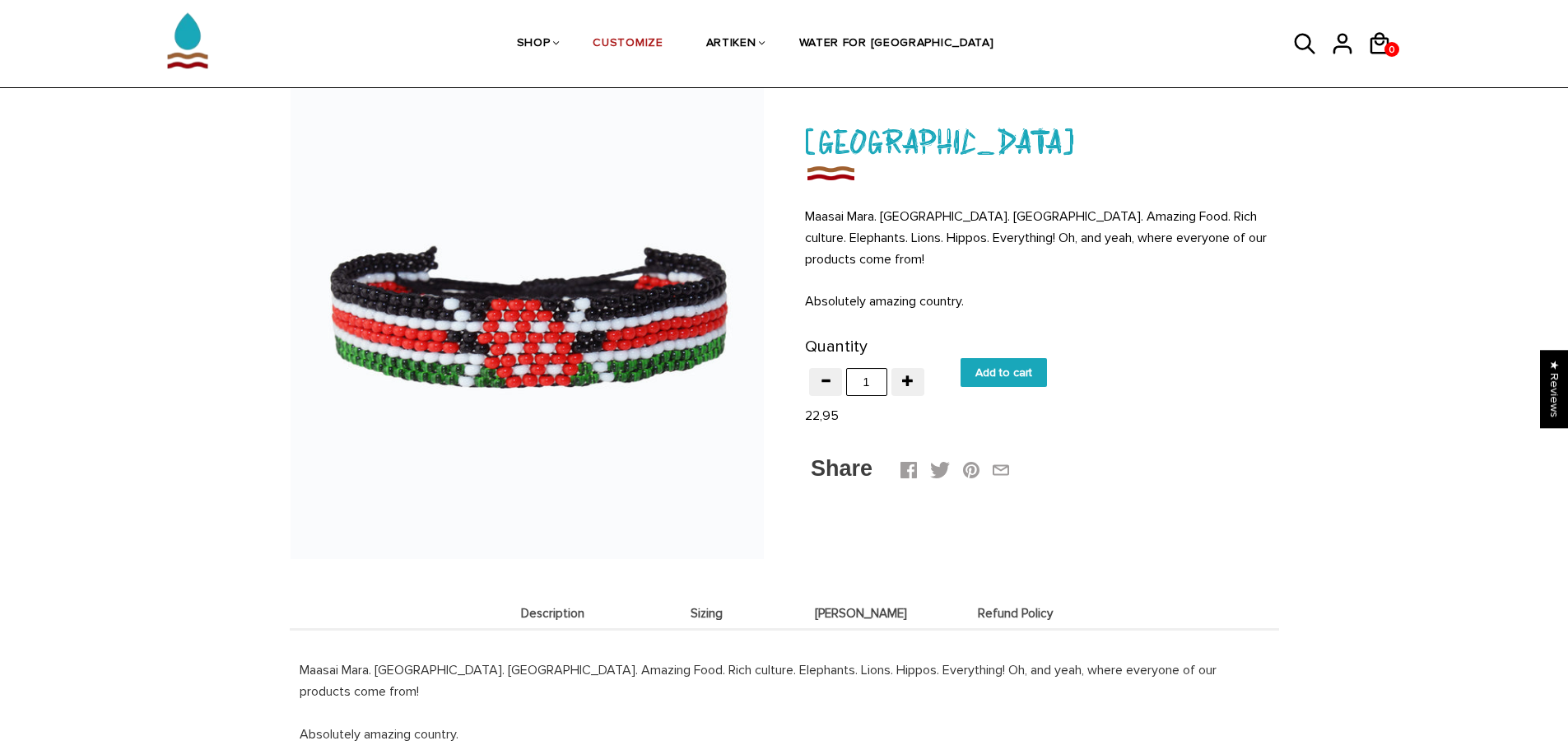
click at [622, 363] on img at bounding box center [527, 322] width 473 height 473
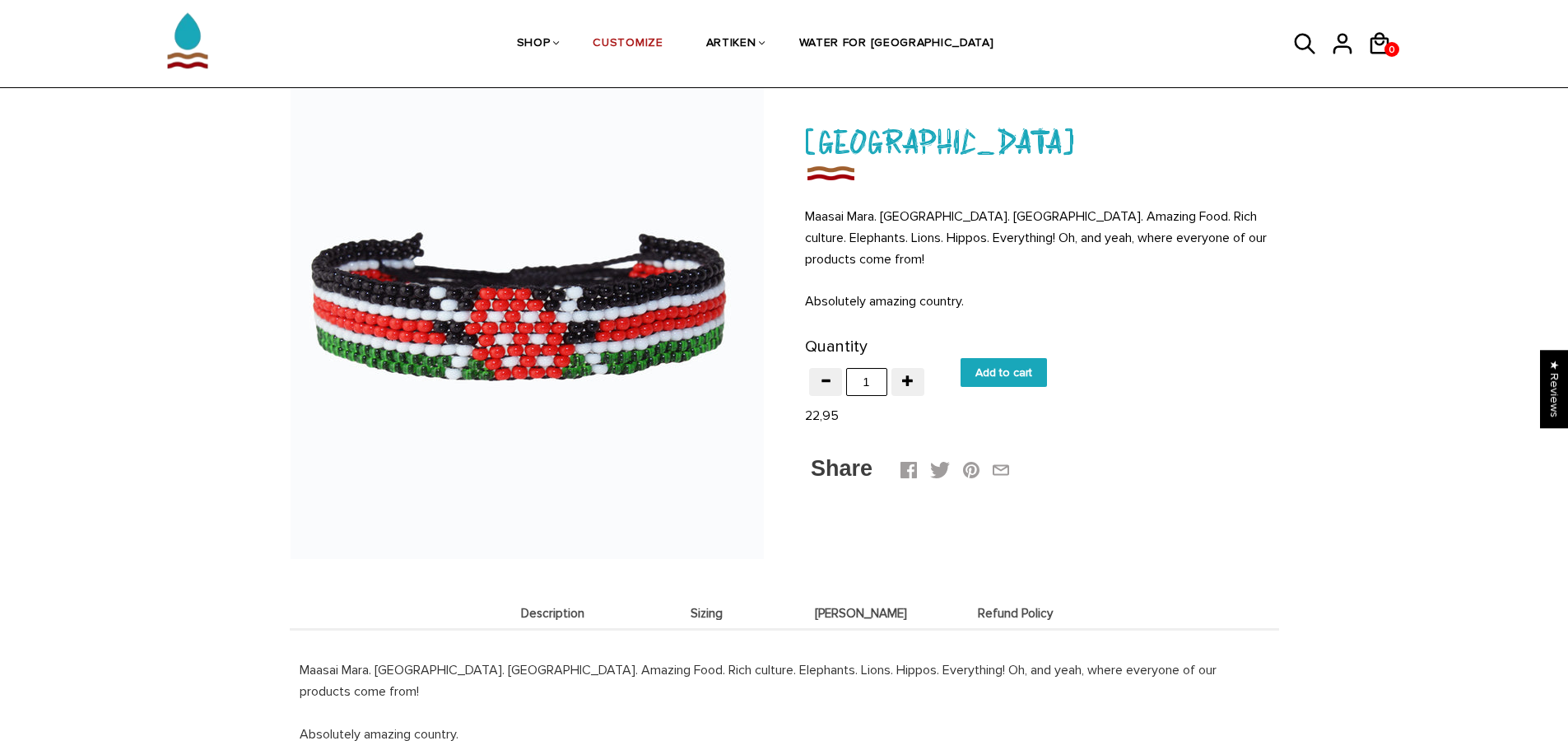
click at [622, 365] on div at bounding box center [527, 322] width 473 height 473
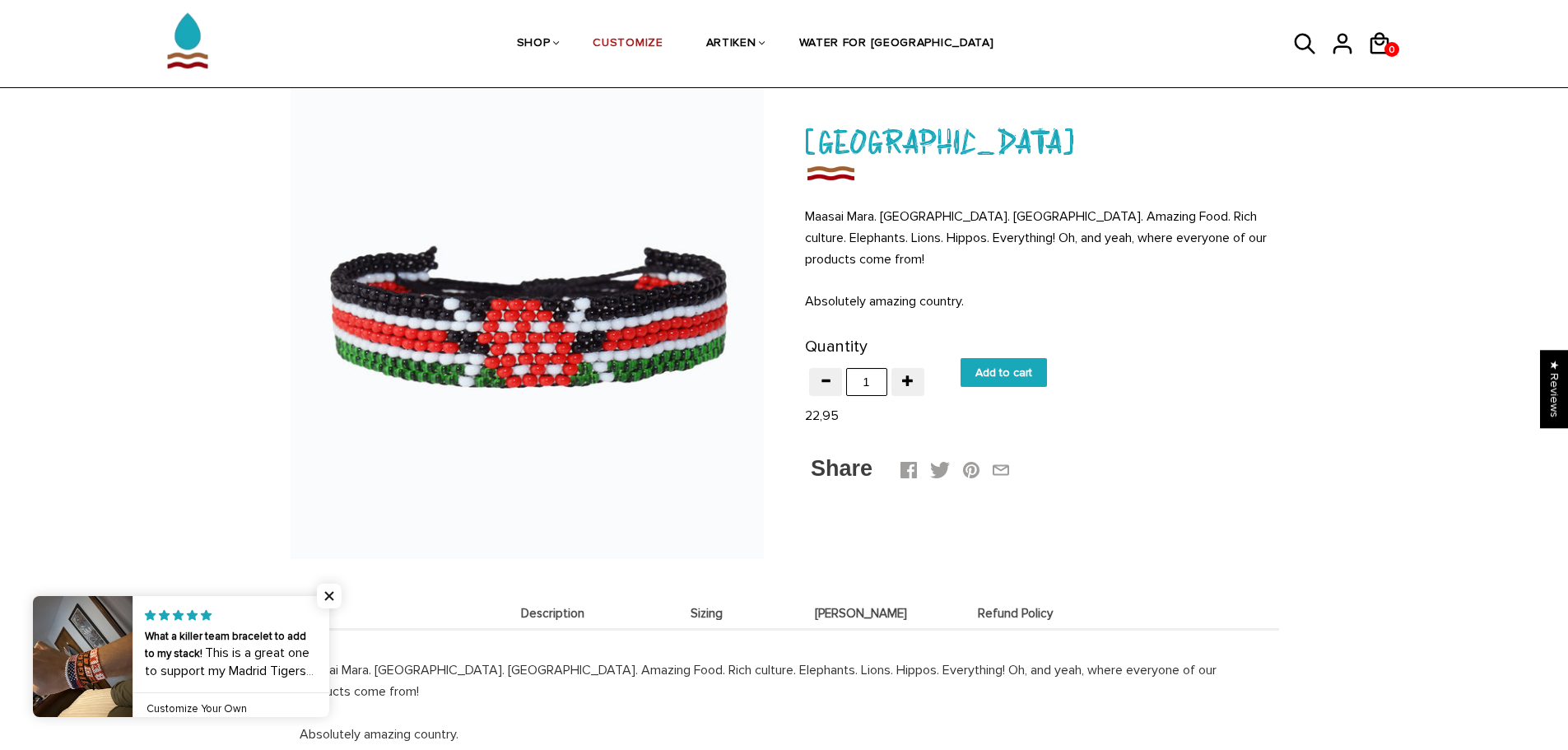
click at [329, 635] on link at bounding box center [329, 656] width 0 height 121
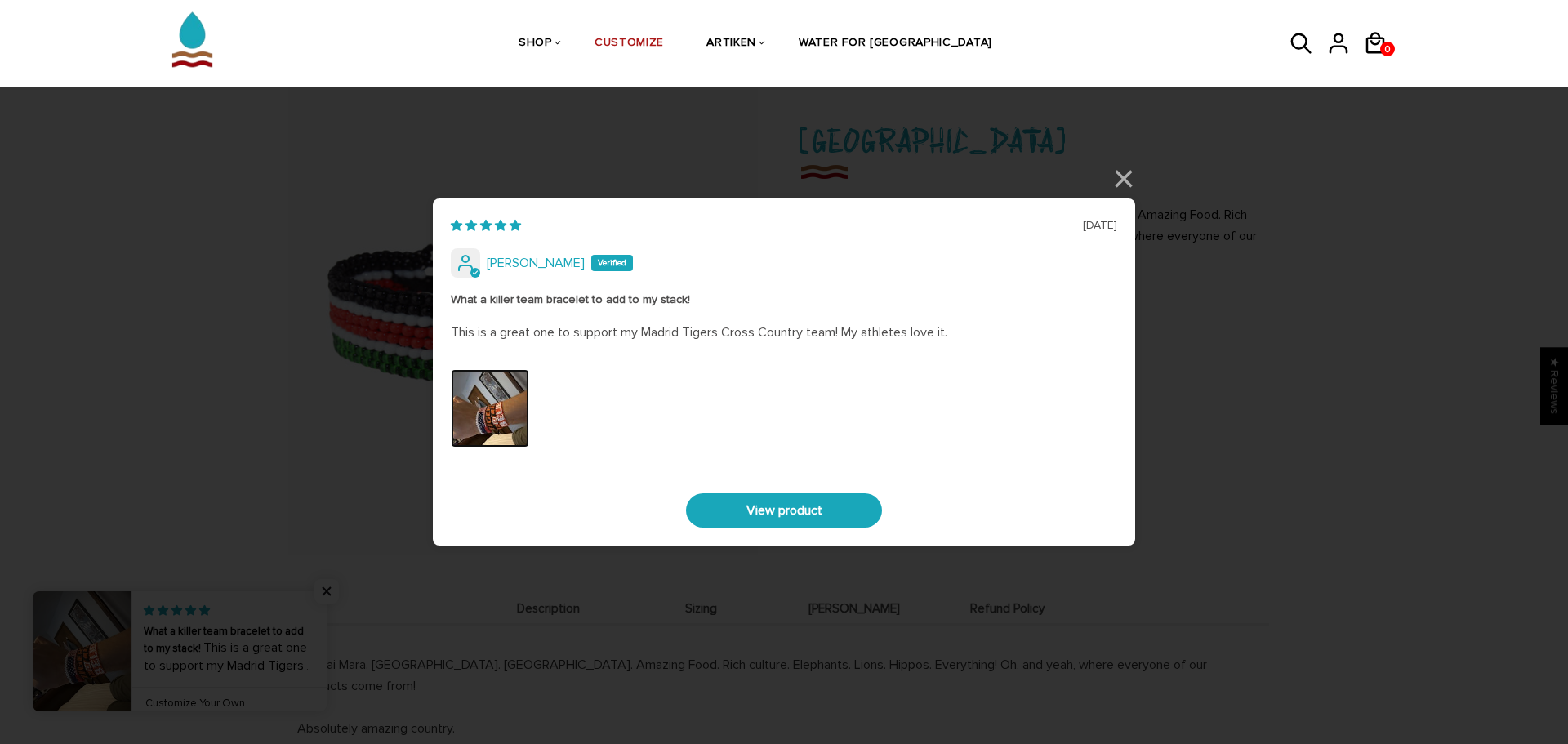
click at [485, 424] on img "Link to user picture 0" at bounding box center [490, 408] width 79 height 79
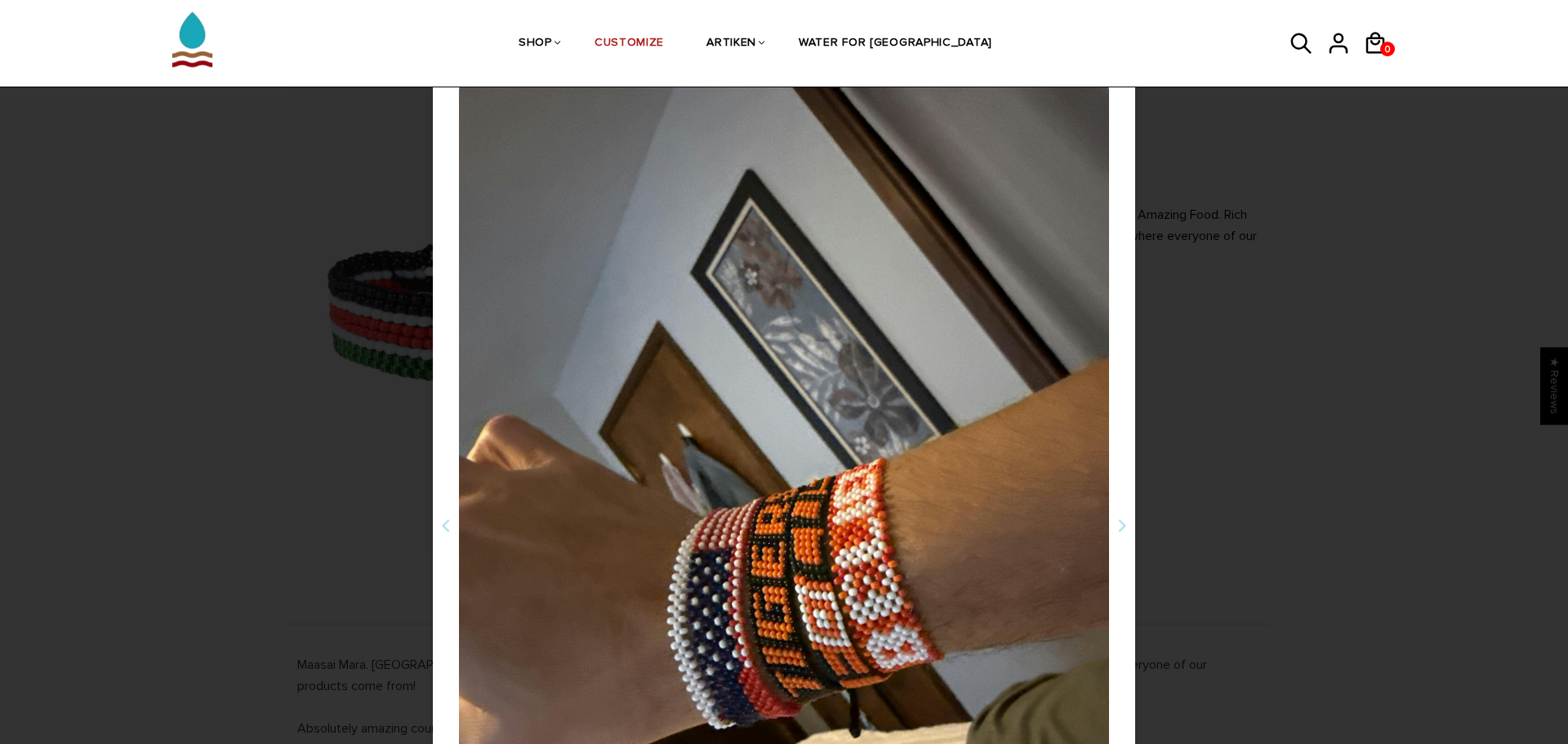
click at [1250, 252] on div "08/31/2025 Phillip What a killer team bracelet to add to my stack! This is a gr…" at bounding box center [784, 372] width 1568 height 744
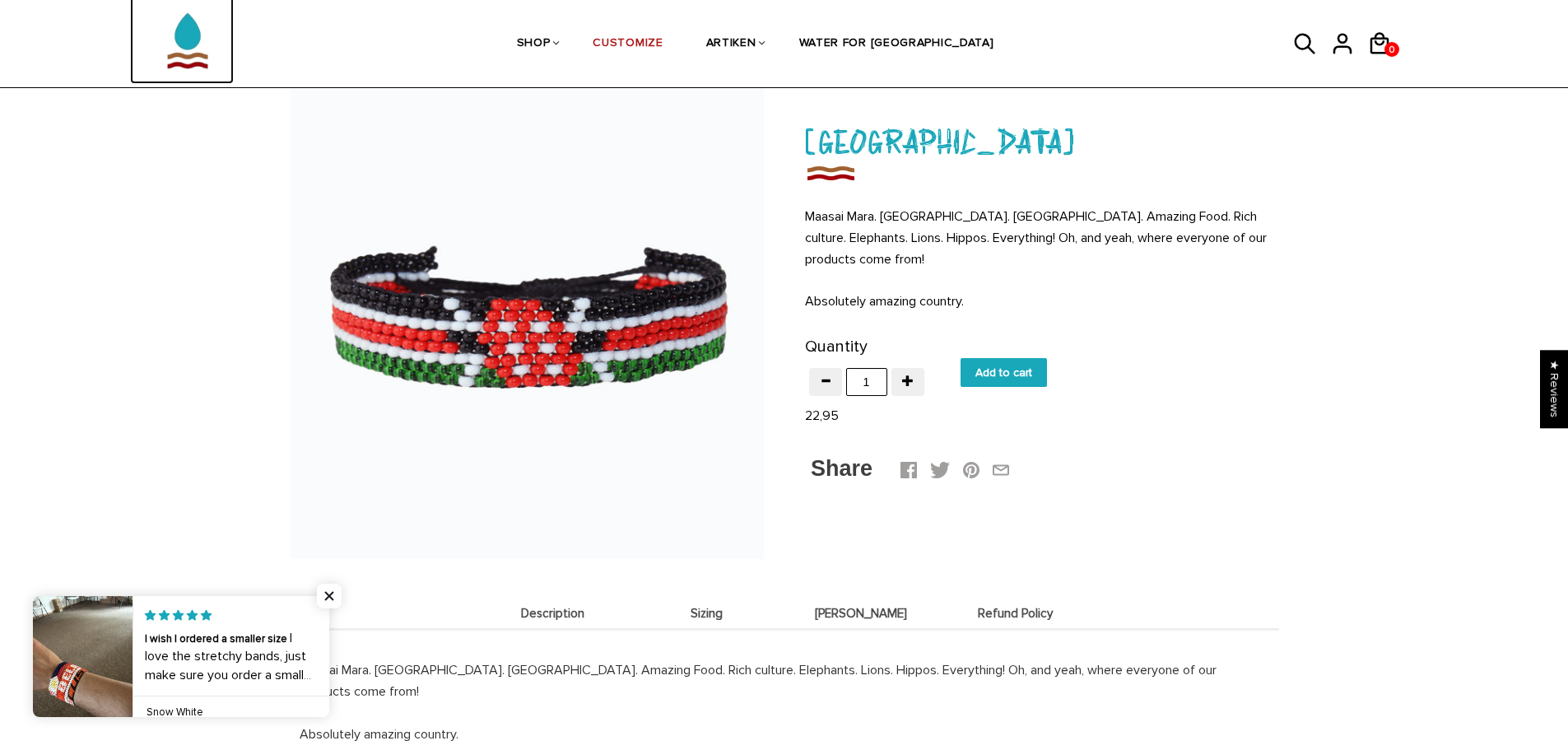
click at [196, 26] on img at bounding box center [188, 32] width 83 height 104
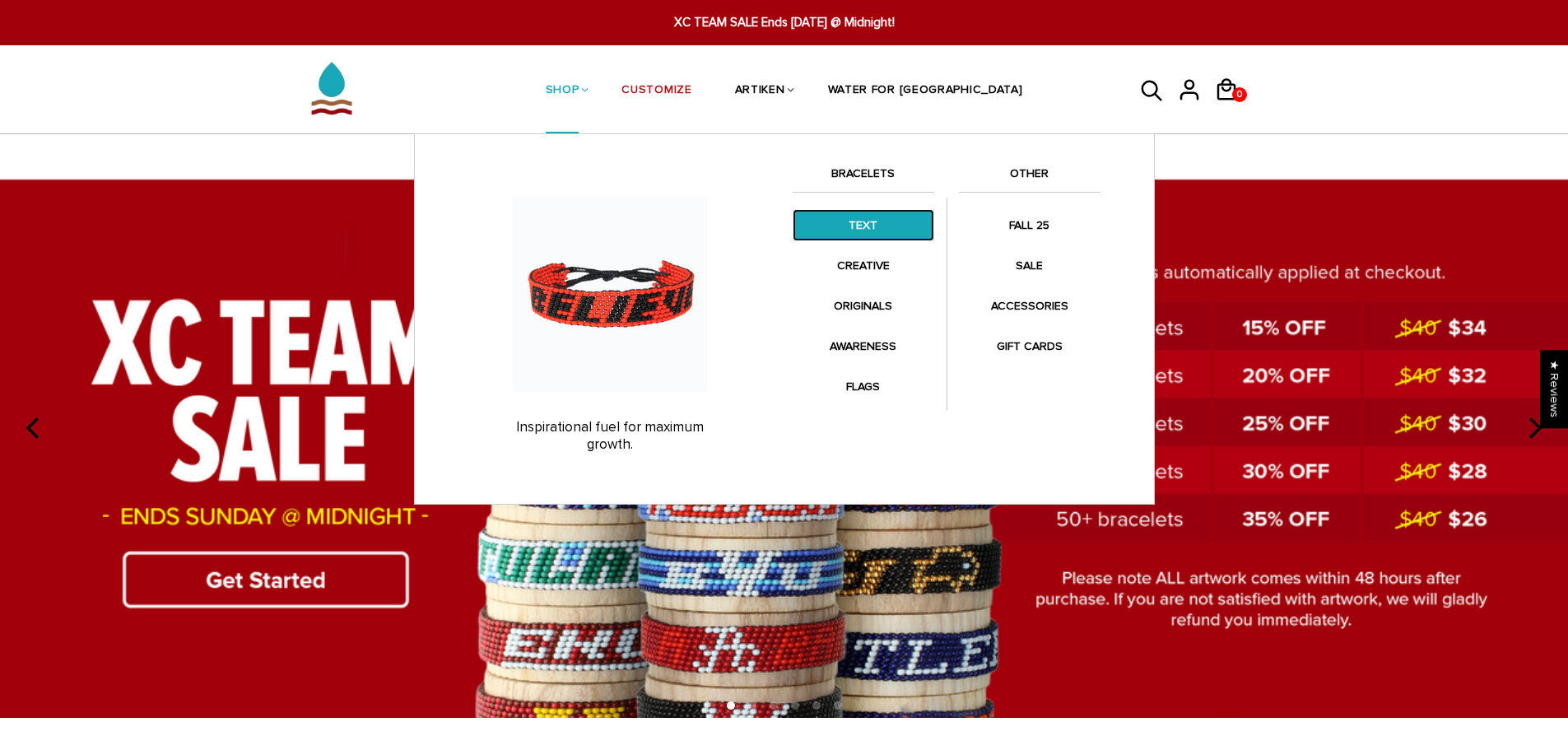
click at [848, 223] on link "TEXT" at bounding box center [863, 224] width 142 height 32
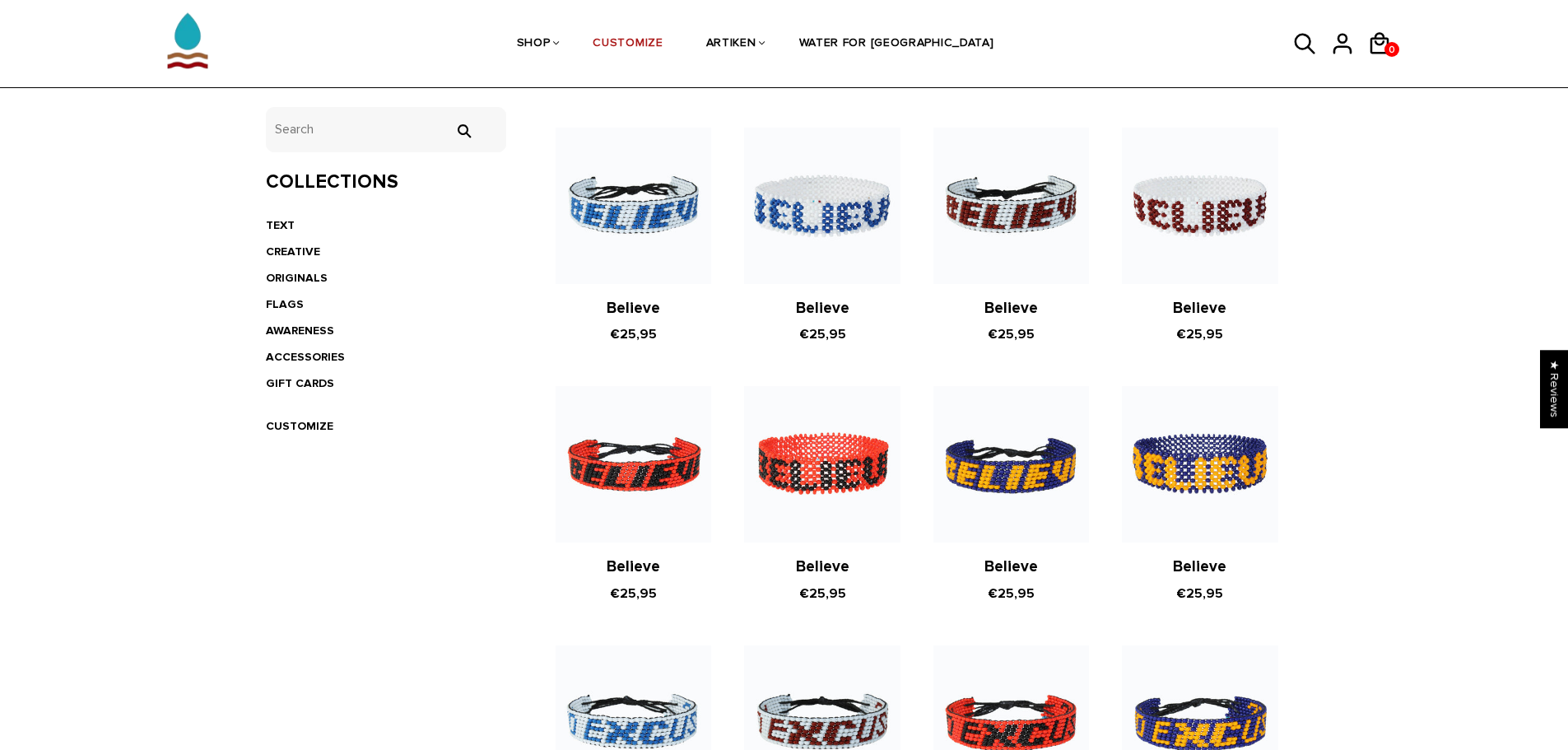
scroll to position [329, 0]
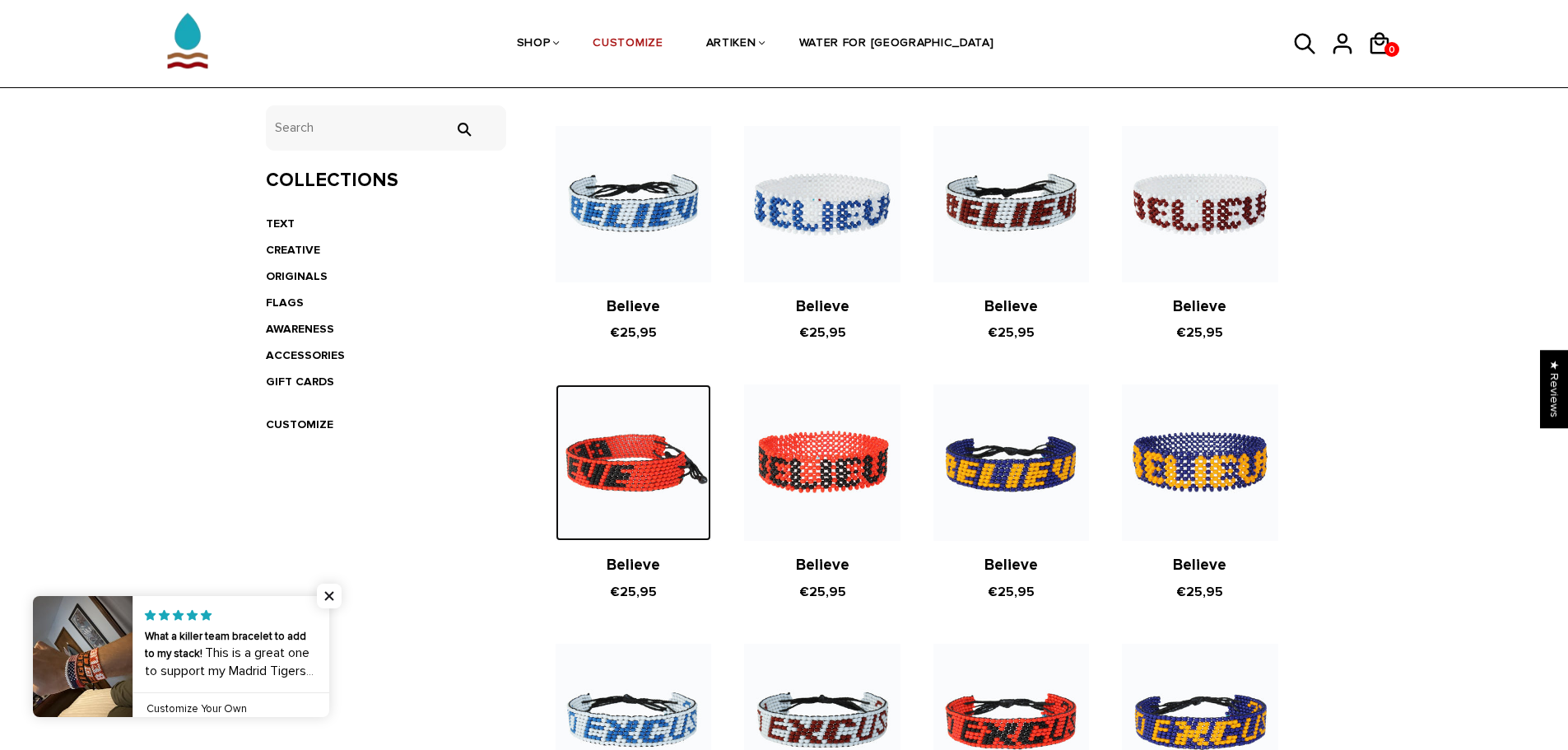
click at [624, 445] on img at bounding box center [633, 462] width 155 height 155
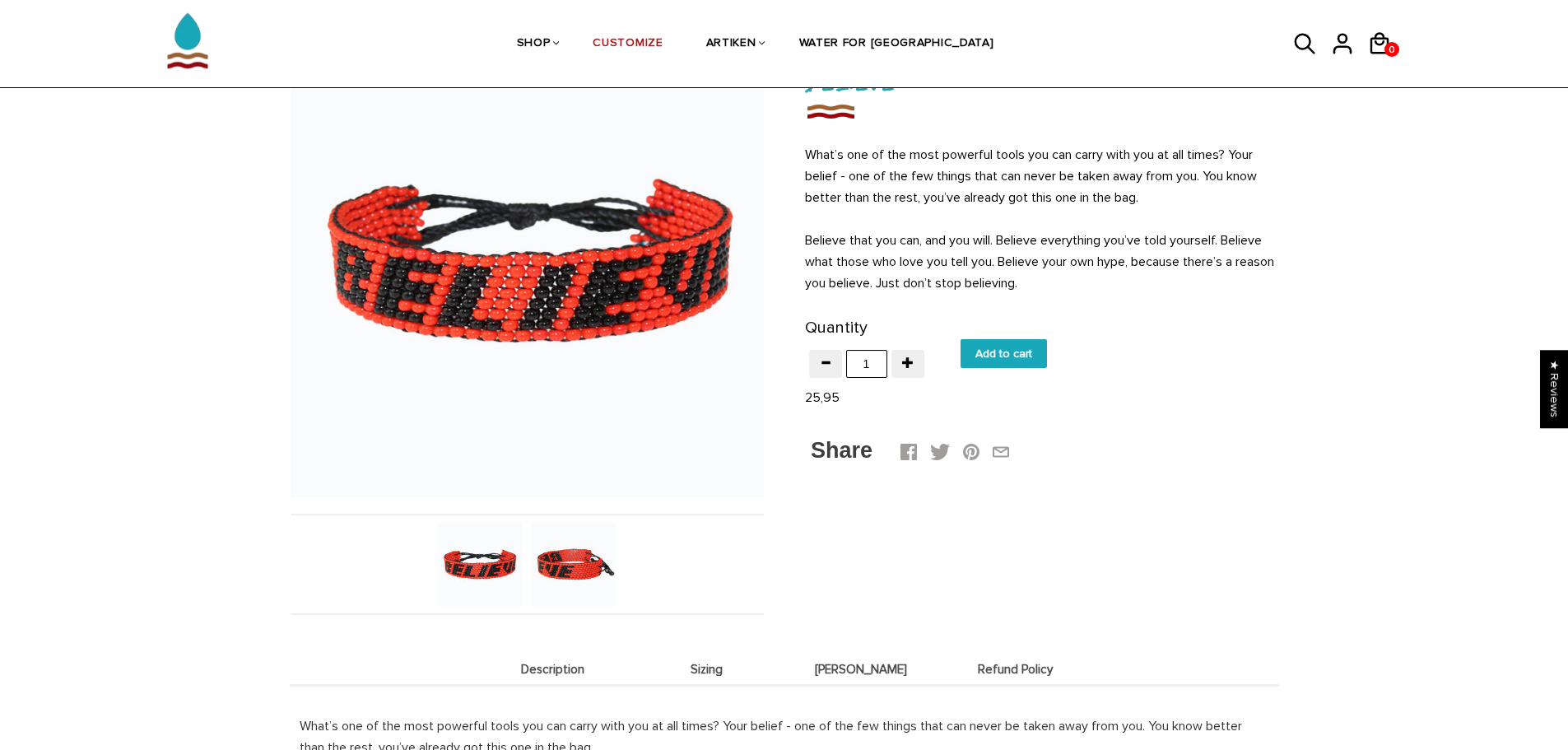
scroll to position [165, 0]
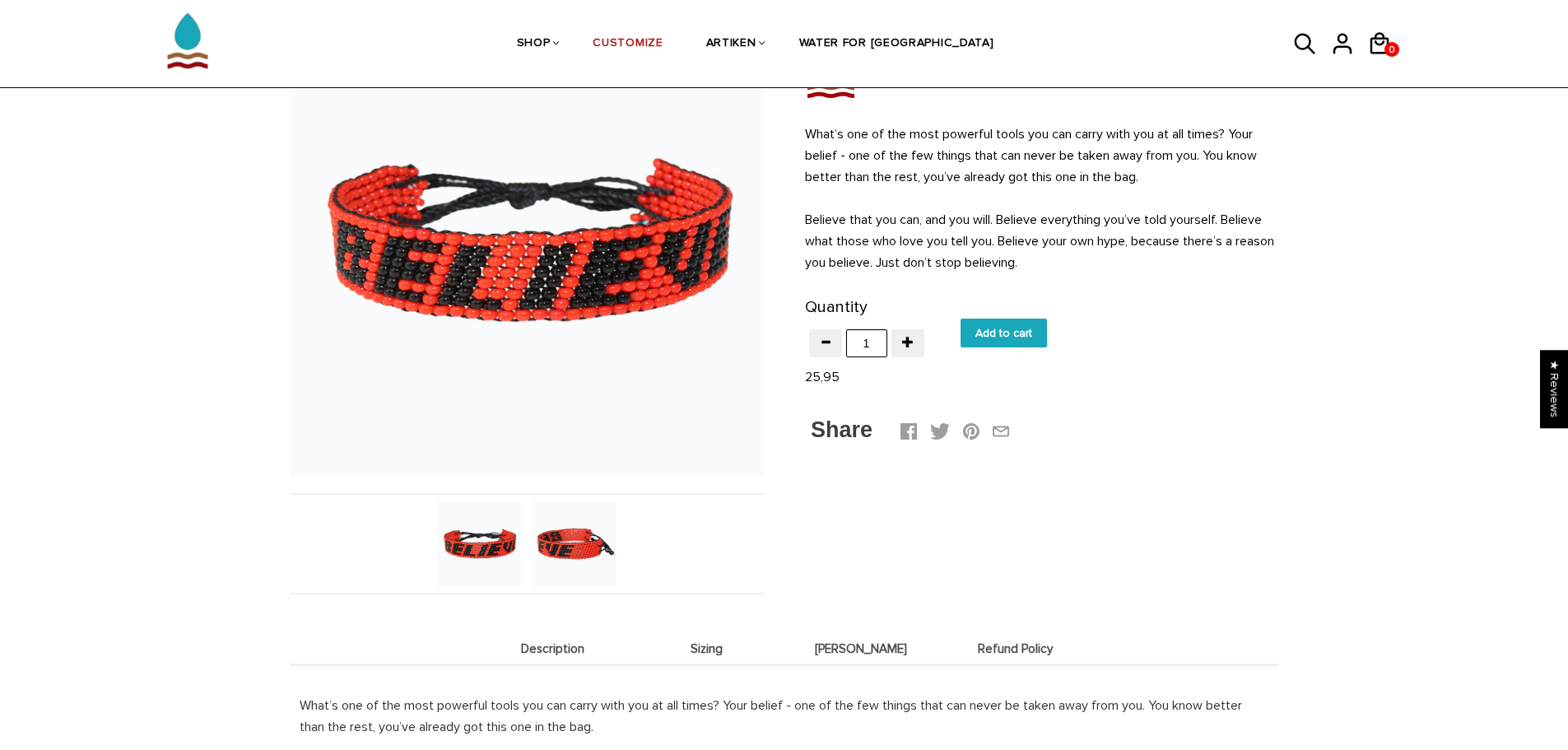
click at [564, 539] on img at bounding box center [574, 544] width 85 height 85
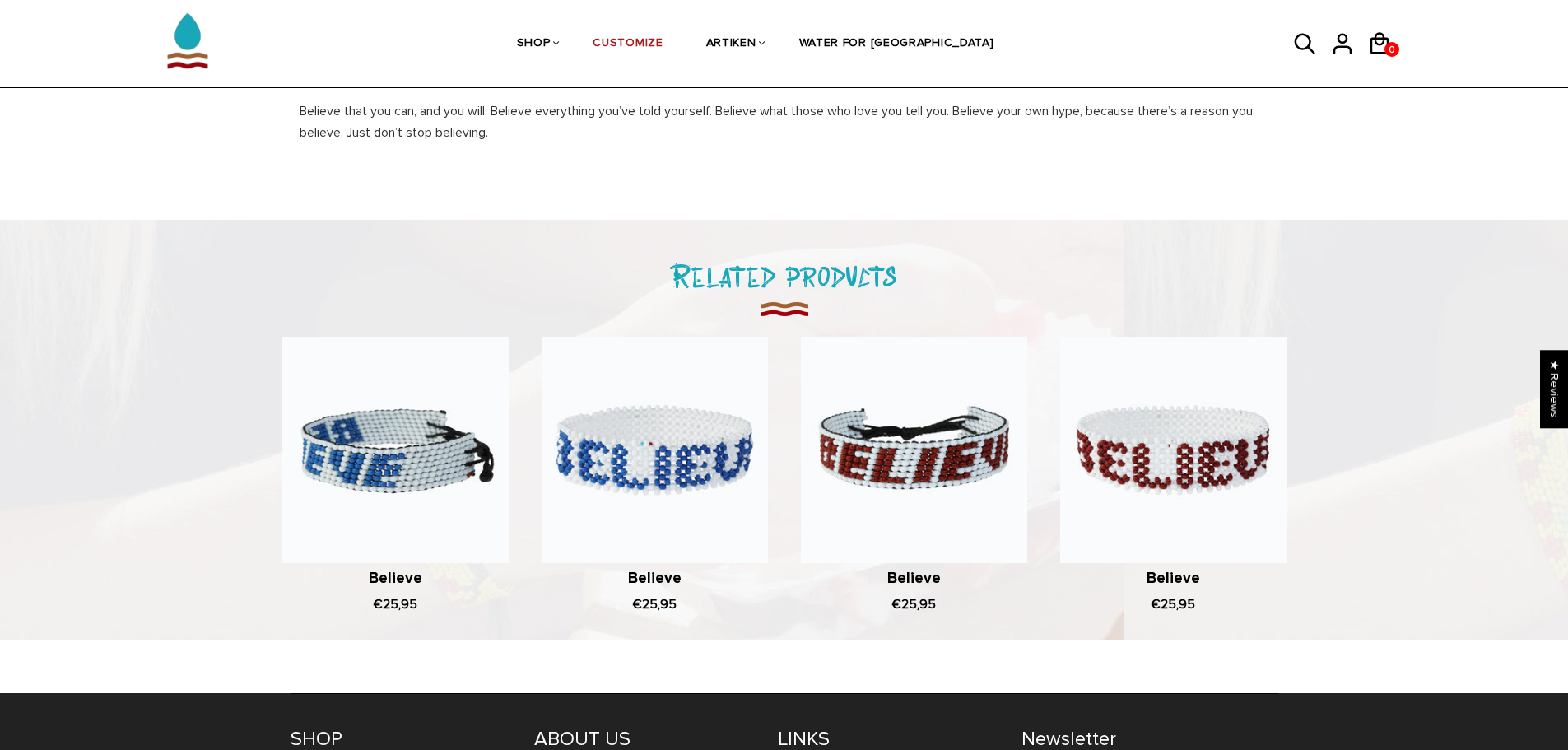
scroll to position [905, 0]
